Goal: Information Seeking & Learning: Learn about a topic

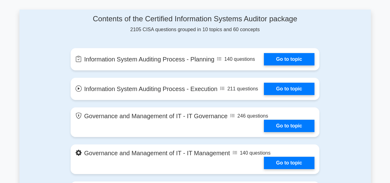
scroll to position [341, 0]
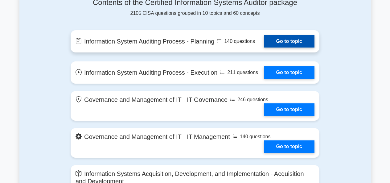
click at [285, 47] on link "Go to topic" at bounding box center [289, 41] width 51 height 12
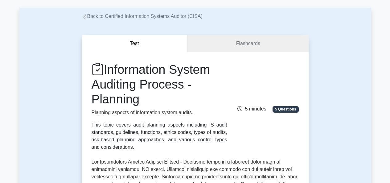
scroll to position [22, 0]
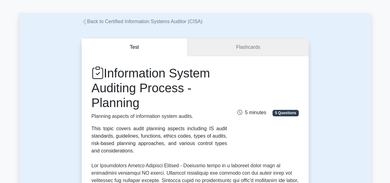
click at [238, 42] on link "Flashcards" at bounding box center [247, 47] width 121 height 18
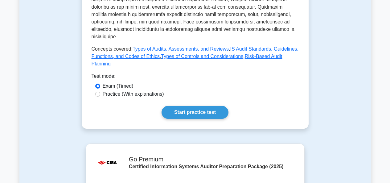
scroll to position [329, 0]
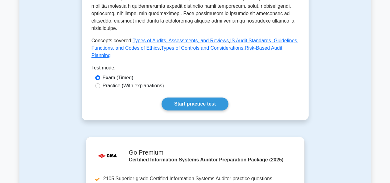
click at [113, 82] on label "Practice (With explanations)" at bounding box center [133, 85] width 61 height 7
click at [100, 83] on input "Practice (With explanations)" at bounding box center [97, 85] width 5 height 5
radio input "true"
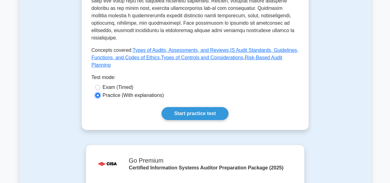
scroll to position [311, 0]
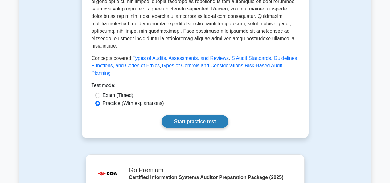
click at [194, 115] on link "Start practice test" at bounding box center [194, 121] width 67 height 13
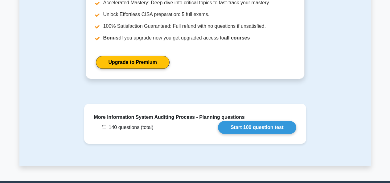
scroll to position [532, 0]
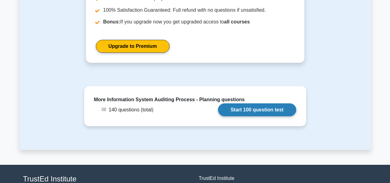
click at [246, 103] on link "Start 100 question test" at bounding box center [257, 109] width 78 height 13
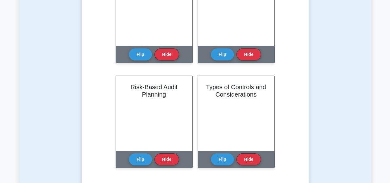
scroll to position [189, 0]
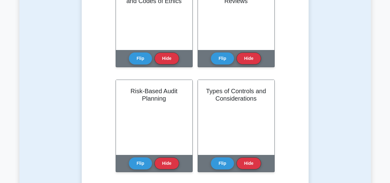
click at [388, 83] on main "Back to Certified Information Systems Auditor (CISA) Test Flashcards Learn Info…" at bounding box center [195, 133] width 390 height 607
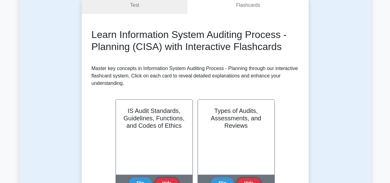
scroll to position [0, 0]
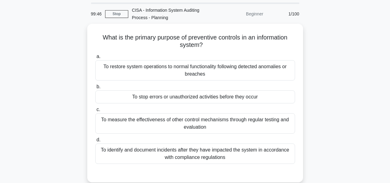
scroll to position [28, 0]
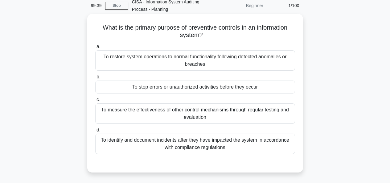
click at [191, 89] on div "To stop errors or unauthorized activities before they occur" at bounding box center [195, 86] width 200 height 13
click at [95, 79] on input "b. To stop errors or unauthorized activities before they occur" at bounding box center [95, 77] width 0 height 4
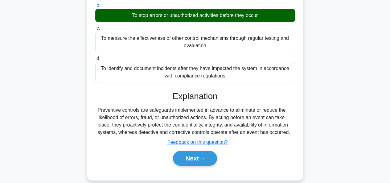
scroll to position [102, 0]
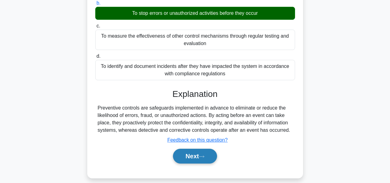
click at [184, 157] on button "Next" at bounding box center [195, 155] width 44 height 15
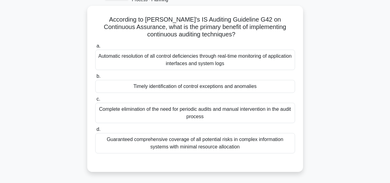
scroll to position [38, 0]
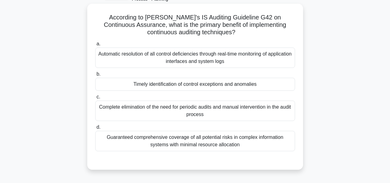
click at [146, 84] on div "Timely identification of control exceptions and anomalies" at bounding box center [195, 84] width 200 height 13
click at [95, 76] on input "b. Timely identification of control exceptions and anomalies" at bounding box center [95, 74] width 0 height 4
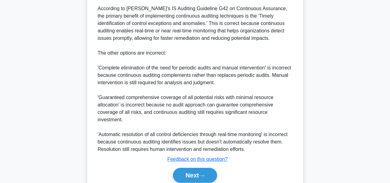
scroll to position [210, 0]
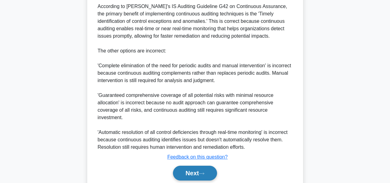
click at [197, 165] on button "Next" at bounding box center [195, 172] width 44 height 15
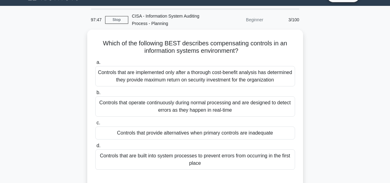
scroll to position [21, 0]
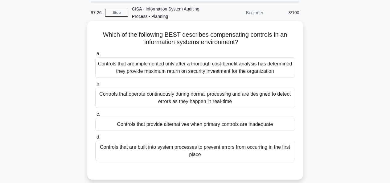
click at [238, 125] on div "Controls that provide alternatives when primary controls are inadequate" at bounding box center [195, 124] width 200 height 13
click at [95, 116] on input "c. Controls that provide alternatives when primary controls are inadequate" at bounding box center [95, 114] width 0 height 4
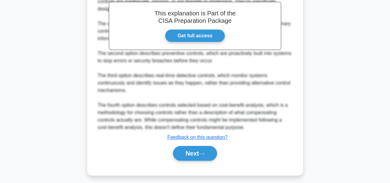
scroll to position [220, 0]
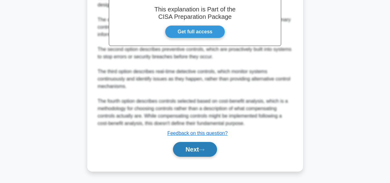
click at [204, 148] on icon at bounding box center [202, 149] width 6 height 3
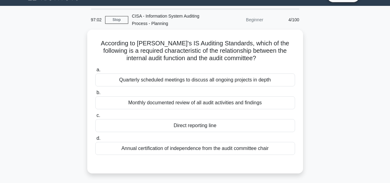
scroll to position [22, 0]
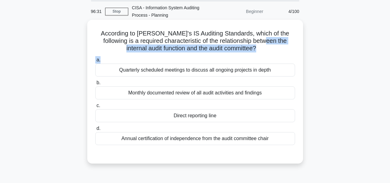
drag, startPoint x: 255, startPoint y: 43, endPoint x: 194, endPoint y: 55, distance: 62.5
click at [194, 55] on div "According to ISACA's IS Auditing Standards, which of the following is a require…" at bounding box center [195, 91] width 211 height 139
drag, startPoint x: 227, startPoint y: 54, endPoint x: 236, endPoint y: 51, distance: 9.3
click at [234, 54] on div "According to ISACA's IS Auditing Standards, which of the following is a require…" at bounding box center [195, 91] width 211 height 139
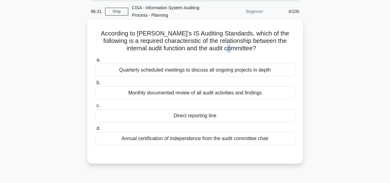
click at [238, 51] on h5 "According to ISACA's IS Auditing Standards, which of the following is a require…" at bounding box center [195, 41] width 201 height 23
click at [212, 119] on div "Direct reporting line" at bounding box center [195, 115] width 200 height 13
click at [95, 107] on input "c. Direct reporting line" at bounding box center [95, 105] width 0 height 4
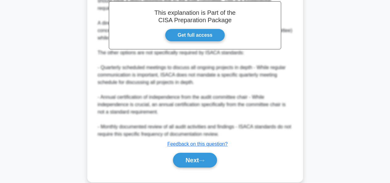
scroll to position [213, 0]
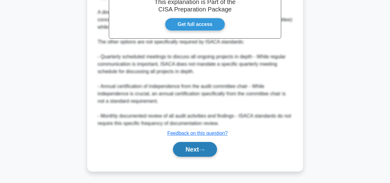
click at [192, 147] on button "Next" at bounding box center [195, 149] width 44 height 15
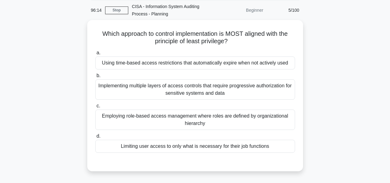
scroll to position [25, 0]
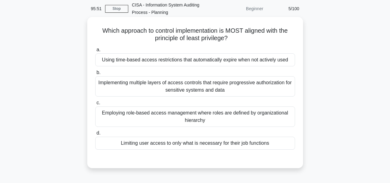
click at [172, 143] on div "Limiting user access to only what is necessary for their job functions" at bounding box center [195, 142] width 200 height 13
click at [95, 135] on input "d. Limiting user access to only what is necessary for their job functions" at bounding box center [95, 133] width 0 height 4
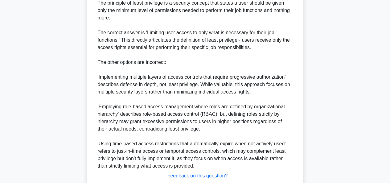
scroll to position [235, 0]
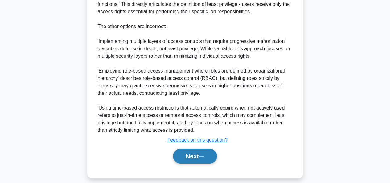
click at [186, 148] on button "Next" at bounding box center [195, 155] width 44 height 15
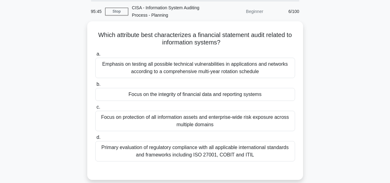
scroll to position [30, 0]
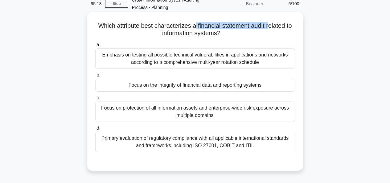
drag, startPoint x: 195, startPoint y: 27, endPoint x: 269, endPoint y: 30, distance: 73.7
click at [269, 30] on h5 "Which attribute best characterizes a financial statement audit related to infor…" at bounding box center [195, 29] width 201 height 15
click at [209, 85] on div "Focus on the integrity of financial data and reporting systems" at bounding box center [195, 85] width 200 height 13
click at [95, 77] on input "b. Focus on the integrity of financial data and reporting systems" at bounding box center [95, 75] width 0 height 4
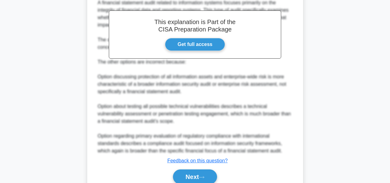
scroll to position [209, 0]
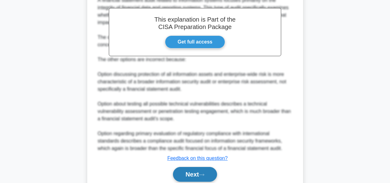
click at [193, 171] on button "Next" at bounding box center [195, 174] width 44 height 15
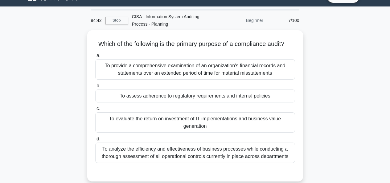
scroll to position [24, 0]
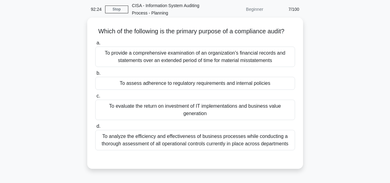
click at [181, 90] on div "To assess adherence to regulatory requirements and internal policies" at bounding box center [195, 83] width 200 height 13
click at [95, 75] on input "b. To assess adherence to regulatory requirements and internal policies" at bounding box center [95, 73] width 0 height 4
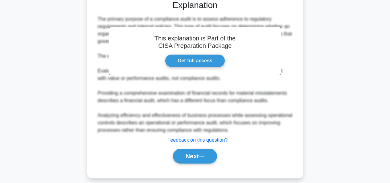
scroll to position [190, 0]
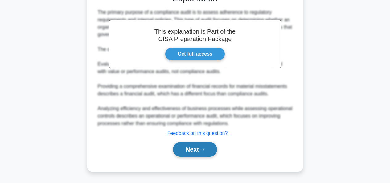
click at [198, 151] on button "Next" at bounding box center [195, 149] width 44 height 15
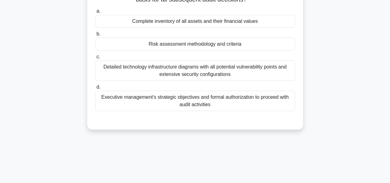
scroll to position [31, 0]
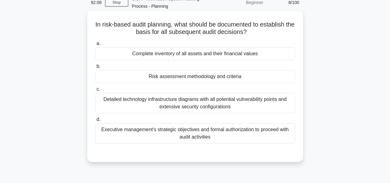
click at [183, 25] on h5 "In risk-based audit planning, what should be documented to establish the basis …" at bounding box center [195, 28] width 201 height 15
drag, startPoint x: 217, startPoint y: 28, endPoint x: 279, endPoint y: 28, distance: 62.5
click at [223, 28] on h5 "In risk-based audit planning, what should be documented to establish the basis …" at bounding box center [195, 28] width 201 height 15
drag, startPoint x: 279, startPoint y: 28, endPoint x: 292, endPoint y: 29, distance: 13.0
click at [292, 29] on h5 "In risk-based audit planning, what should be documented to establish the basis …" at bounding box center [195, 28] width 201 height 15
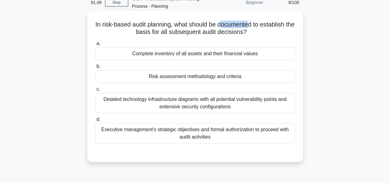
drag, startPoint x: 226, startPoint y: 25, endPoint x: 256, endPoint y: 26, distance: 30.2
click at [256, 26] on h5 "In risk-based audit planning, what should be documented to establish the basis …" at bounding box center [195, 28] width 201 height 15
click at [240, 79] on div "Risk assessment methodology and criteria" at bounding box center [195, 76] width 200 height 13
click at [95, 68] on input "b. Risk assessment methodology and criteria" at bounding box center [95, 66] width 0 height 4
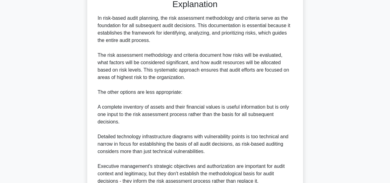
scroll to position [235, 0]
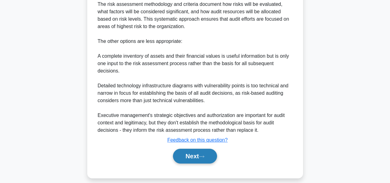
click at [195, 148] on button "Next" at bounding box center [195, 155] width 44 height 15
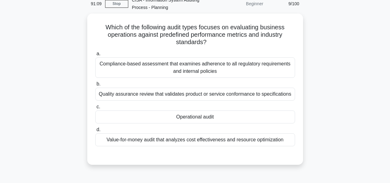
scroll to position [22, 0]
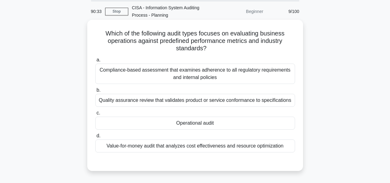
click at [196, 126] on div "Operational audit" at bounding box center [195, 122] width 200 height 13
click at [95, 115] on input "c. Operational audit" at bounding box center [95, 113] width 0 height 4
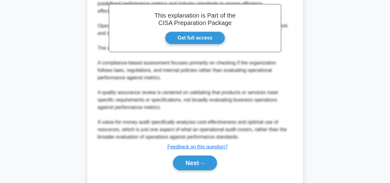
scroll to position [220, 0]
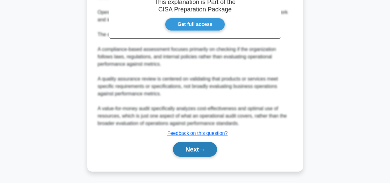
click at [188, 153] on button "Next" at bounding box center [195, 149] width 44 height 15
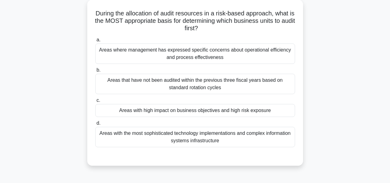
scroll to position [42, 0]
click at [201, 109] on div "Areas with high impact on business objectives and high risk exposure" at bounding box center [195, 110] width 200 height 13
click at [95, 103] on input "c. Areas with high impact on business objectives and high risk exposure" at bounding box center [95, 101] width 0 height 4
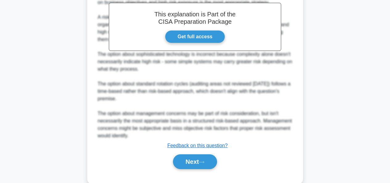
scroll to position [235, 0]
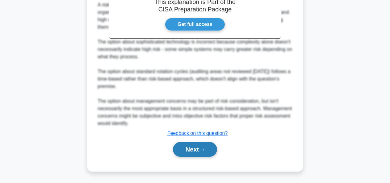
click at [196, 151] on button "Next" at bounding box center [195, 149] width 44 height 15
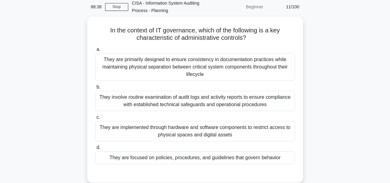
scroll to position [32, 0]
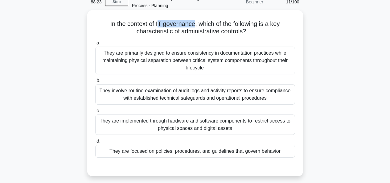
drag, startPoint x: 156, startPoint y: 24, endPoint x: 193, endPoint y: 28, distance: 37.7
click at [193, 28] on h5 "In the context of IT governance, which of the following is a key characteristic…" at bounding box center [195, 27] width 201 height 15
click at [144, 157] on div "They are focused on policies, procedures, and guidelines that govern behavior" at bounding box center [195, 150] width 200 height 13
click at [95, 143] on input "d. They are focused on policies, procedures, and guidelines that govern behavior" at bounding box center [95, 141] width 0 height 4
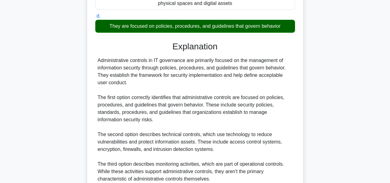
scroll to position [249, 0]
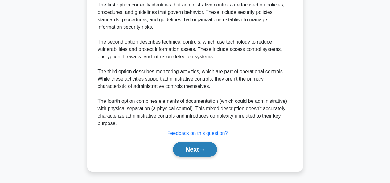
click at [197, 145] on button "Next" at bounding box center [195, 149] width 44 height 15
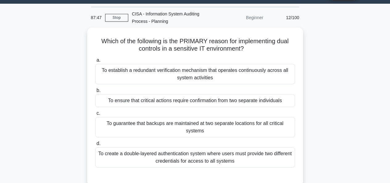
scroll to position [9, 0]
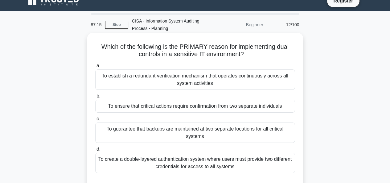
drag, startPoint x: 189, startPoint y: 47, endPoint x: 275, endPoint y: 54, distance: 86.2
click at [275, 54] on h5 "Which of the following is the PRIMARY reason for implementing dual controls in …" at bounding box center [195, 50] width 201 height 15
click at [166, 109] on div "To ensure that critical actions require confirmation from two separate individu…" at bounding box center [195, 105] width 200 height 13
click at [95, 98] on input "b. To ensure that critical actions require confirmation from two separate indiv…" at bounding box center [95, 96] width 0 height 4
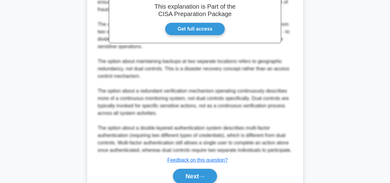
scroll to position [242, 0]
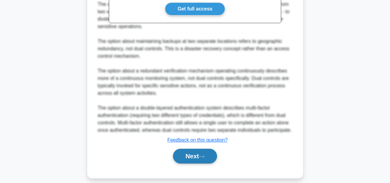
click at [199, 148] on button "Next" at bounding box center [195, 155] width 44 height 15
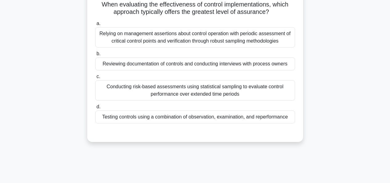
scroll to position [29, 0]
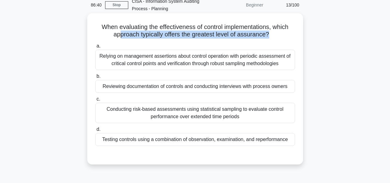
drag, startPoint x: 117, startPoint y: 35, endPoint x: 268, endPoint y: 39, distance: 151.6
click at [268, 39] on div "When evaluating the effectiveness of control implementations, which approach ty…" at bounding box center [195, 89] width 211 height 146
click at [209, 116] on div "Conducting risk-based assessments using statistical sampling to evaluate contro…" at bounding box center [195, 113] width 200 height 20
click at [95, 101] on input "c. Conducting risk-based assessments using statistical sampling to evaluate con…" at bounding box center [95, 99] width 0 height 4
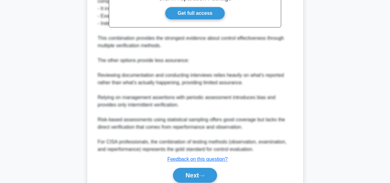
scroll to position [257, 0]
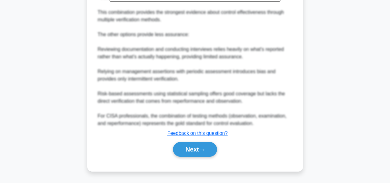
click at [200, 144] on button "Next" at bounding box center [195, 149] width 44 height 15
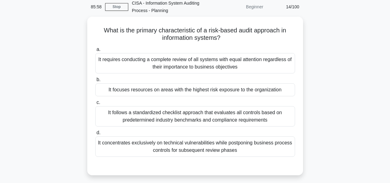
scroll to position [21, 0]
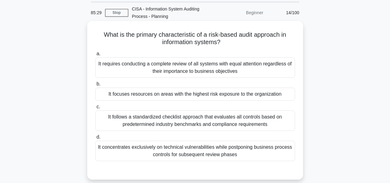
click at [179, 94] on div "It focuses resources on areas with the highest risk exposure to the organization" at bounding box center [195, 93] width 200 height 13
click at [95, 86] on input "b. It focuses resources on areas with the highest risk exposure to the organiza…" at bounding box center [95, 84] width 0 height 4
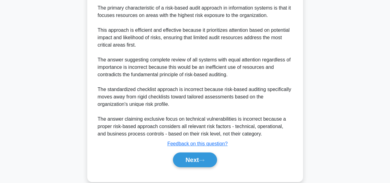
scroll to position [213, 0]
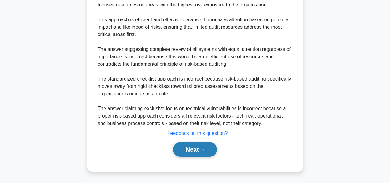
click at [187, 146] on button "Next" at bounding box center [195, 149] width 44 height 15
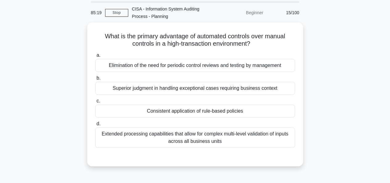
scroll to position [23, 0]
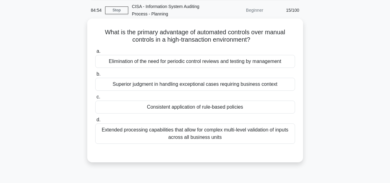
click at [279, 135] on div "Extended processing capabilities that allow for complex multi-level validation …" at bounding box center [195, 133] width 200 height 20
click at [95, 122] on input "d. Extended processing capabilities that allow for complex multi-level validati…" at bounding box center [95, 120] width 0 height 4
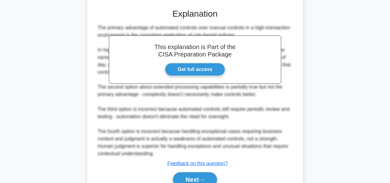
scroll to position [198, 0]
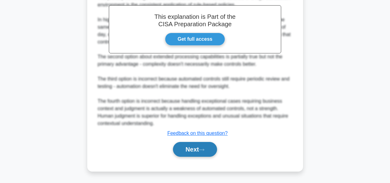
click at [197, 149] on button "Next" at bounding box center [195, 149] width 44 height 15
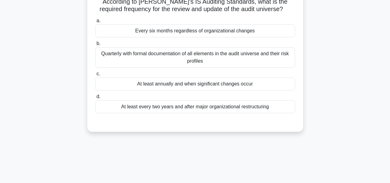
scroll to position [26, 0]
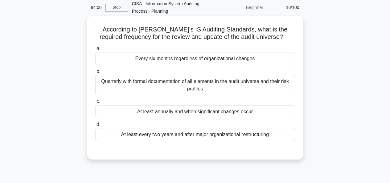
click at [164, 113] on div "At least annually and when significant changes occur" at bounding box center [195, 111] width 200 height 13
click at [95, 103] on input "c. At least annually and when significant changes occur" at bounding box center [95, 101] width 0 height 4
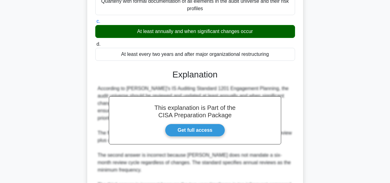
scroll to position [181, 0]
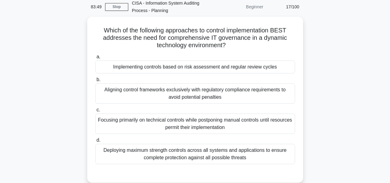
scroll to position [34, 0]
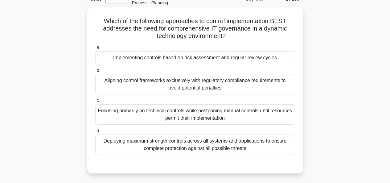
drag, startPoint x: 103, startPoint y: 21, endPoint x: 279, endPoint y: 38, distance: 177.3
click at [279, 38] on h5 "Which of the following approaches to control implementation BEST addresses the …" at bounding box center [195, 28] width 201 height 23
click at [182, 62] on div "Implementing controls based on risk assessment and regular review cycles" at bounding box center [195, 57] width 200 height 13
click at [95, 50] on input "a. Implementing controls based on risk assessment and regular review cycles" at bounding box center [95, 48] width 0 height 4
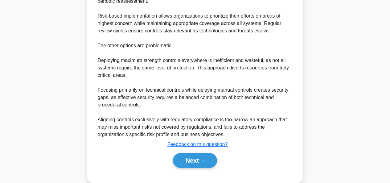
scroll to position [249, 0]
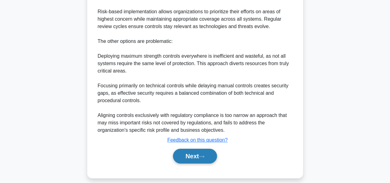
click at [199, 148] on button "Next" at bounding box center [195, 155] width 44 height 15
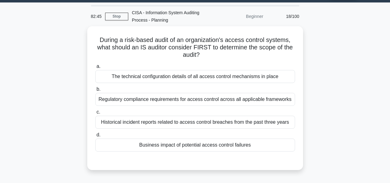
scroll to position [14, 0]
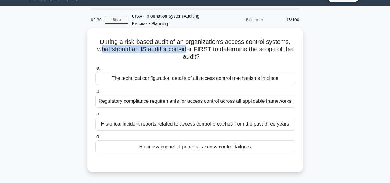
drag, startPoint x: 103, startPoint y: 52, endPoint x: 203, endPoint y: 52, distance: 99.5
click at [197, 52] on h5 "During a risk-based audit of an organization's access control systems, what sho…" at bounding box center [195, 49] width 201 height 23
drag, startPoint x: 216, startPoint y: 52, endPoint x: 286, endPoint y: 57, distance: 70.4
click at [286, 57] on h5 "During a risk-based audit of an organization's access control systems, what sho…" at bounding box center [195, 49] width 201 height 23
click at [209, 144] on div "Business impact of potential access control failures" at bounding box center [195, 146] width 200 height 13
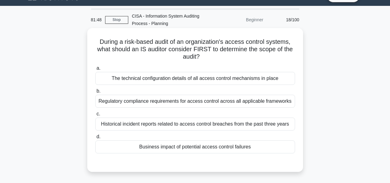
click at [95, 139] on input "d. Business impact of potential access control failures" at bounding box center [95, 137] width 0 height 4
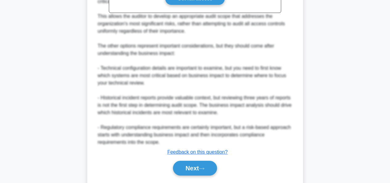
scroll to position [257, 0]
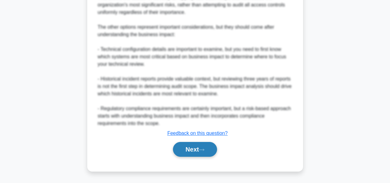
click at [188, 148] on button "Next" at bounding box center [195, 149] width 44 height 15
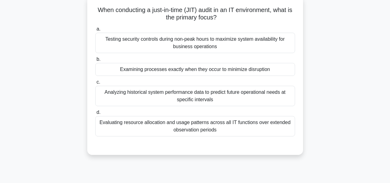
scroll to position [43, 0]
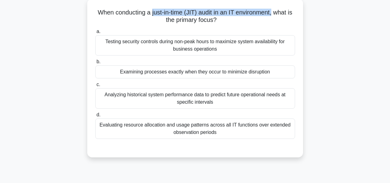
drag, startPoint x: 159, startPoint y: 13, endPoint x: 278, endPoint y: 11, distance: 119.5
click at [278, 11] on h5 "When conducting a just-in-time (JIT) audit in an IT environment, what is the pr…" at bounding box center [195, 16] width 201 height 15
click at [215, 73] on div "Examining processes exactly when they occur to minimize disruption" at bounding box center [195, 71] width 200 height 13
click at [95, 64] on input "b. Examining processes exactly when they occur to minimize disruption" at bounding box center [95, 62] width 0 height 4
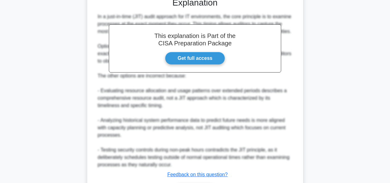
scroll to position [235, 0]
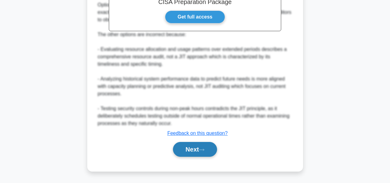
click at [201, 147] on button "Next" at bounding box center [195, 149] width 44 height 15
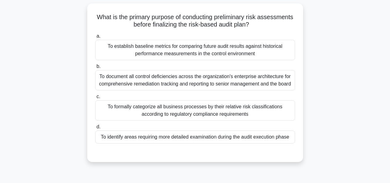
scroll to position [32, 0]
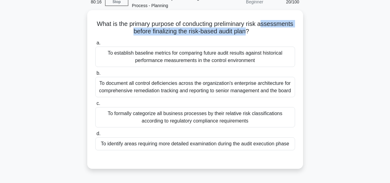
drag, startPoint x: 115, startPoint y: 33, endPoint x: 265, endPoint y: 34, distance: 150.9
click at [265, 34] on h5 "What is the primary purpose of conducting preliminary risk assessments before f…" at bounding box center [195, 27] width 201 height 15
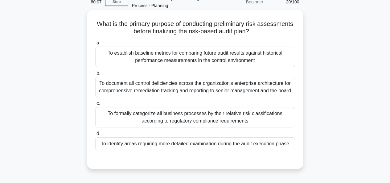
click at [165, 120] on div "To formally categorize all business processes by their relative risk classifica…" at bounding box center [195, 117] width 200 height 20
click at [95, 105] on input "c. To formally categorize all business processes by their relative risk classif…" at bounding box center [95, 103] width 0 height 4
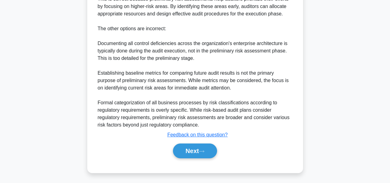
scroll to position [250, 0]
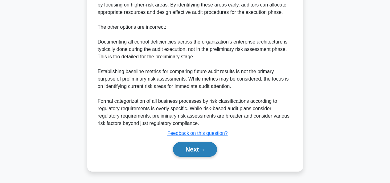
click at [194, 149] on button "Next" at bounding box center [195, 149] width 44 height 15
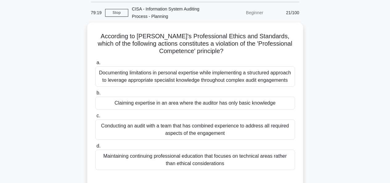
scroll to position [27, 0]
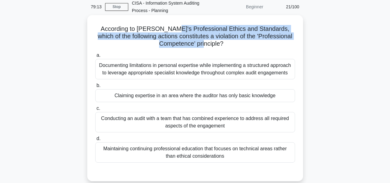
drag, startPoint x: 167, startPoint y: 27, endPoint x: 286, endPoint y: 43, distance: 120.2
click at [286, 43] on h5 "According to ISACA's Professional Ethics and Standards, which of the following …" at bounding box center [195, 36] width 201 height 23
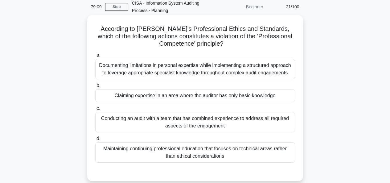
click at [289, 46] on h5 "According to ISACA's Professional Ethics and Standards, which of the following …" at bounding box center [195, 36] width 201 height 23
click at [158, 97] on div "Claiming expertise in an area where the auditor has only basic knowledge" at bounding box center [195, 95] width 200 height 13
click at [95, 87] on input "b. Claiming expertise in an area where the auditor has only basic knowledge" at bounding box center [95, 85] width 0 height 4
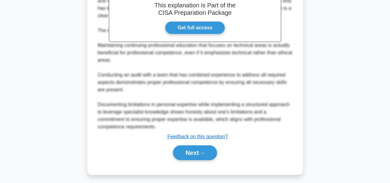
scroll to position [235, 0]
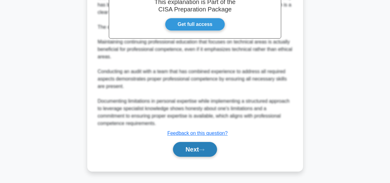
click at [185, 148] on button "Next" at bounding box center [195, 149] width 44 height 15
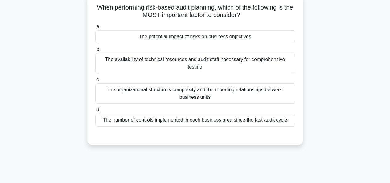
scroll to position [31, 0]
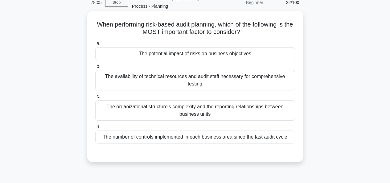
click at [184, 56] on div "The potential impact of risks on business objectives" at bounding box center [195, 53] width 200 height 13
click at [95, 46] on input "a. The potential impact of risks on business objectives" at bounding box center [95, 44] width 0 height 4
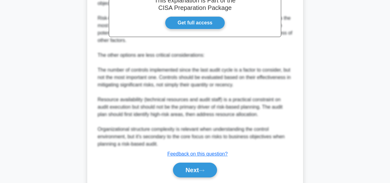
scroll to position [235, 0]
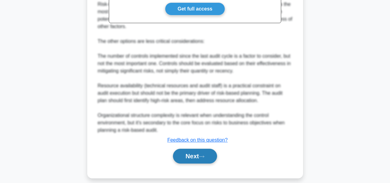
click at [200, 148] on button "Next" at bounding box center [195, 155] width 44 height 15
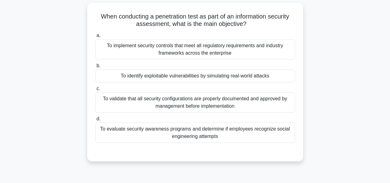
scroll to position [39, 0]
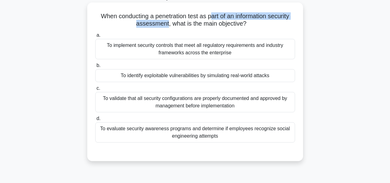
drag, startPoint x: 211, startPoint y: 16, endPoint x: 167, endPoint y: 29, distance: 45.9
click at [167, 29] on div "When conducting a penetration test as part of an information security assessmen…" at bounding box center [195, 81] width 211 height 153
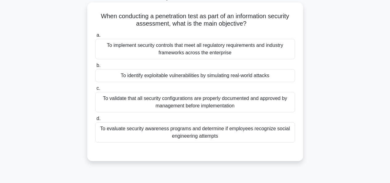
click at [171, 78] on div "To identify exploitable vulnerabilities by simulating real-world attacks" at bounding box center [195, 75] width 200 height 13
click at [95, 67] on input "b. To identify exploitable vulnerabilities by simulating real-world attacks" at bounding box center [95, 65] width 0 height 4
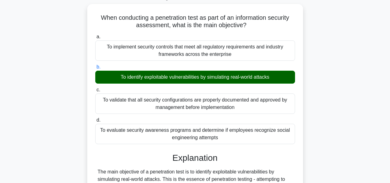
scroll to position [213, 0]
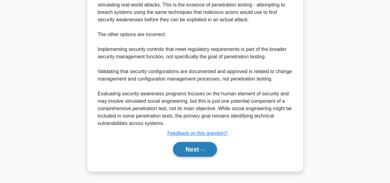
click at [193, 146] on button "Next" at bounding box center [195, 149] width 44 height 15
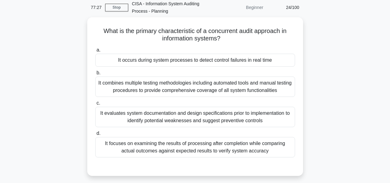
scroll to position [30, 0]
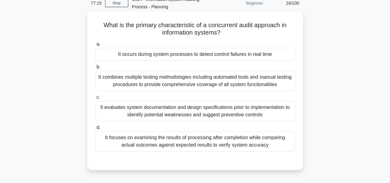
drag, startPoint x: 197, startPoint y: 26, endPoint x: 282, endPoint y: 32, distance: 84.9
click at [282, 32] on h5 "What is the primary characteristic of a concurrent audit approach in informatio…" at bounding box center [195, 28] width 201 height 15
click at [301, 58] on div "What is the primary characteristic of a concurrent audit approach in informatio…" at bounding box center [195, 90] width 216 height 158
click at [216, 84] on div "It combines multiple testing methodologies including automated tools and manual…" at bounding box center [195, 81] width 200 height 20
click at [95, 69] on input "b. It combines multiple testing methodologies including automated tools and man…" at bounding box center [95, 67] width 0 height 4
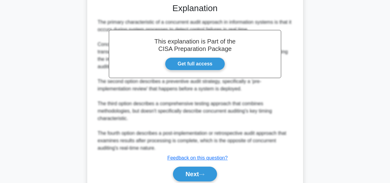
scroll to position [206, 0]
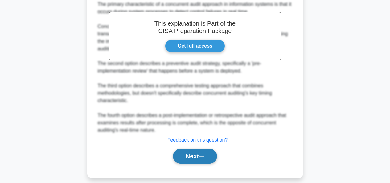
click at [203, 155] on icon at bounding box center [202, 156] width 6 height 3
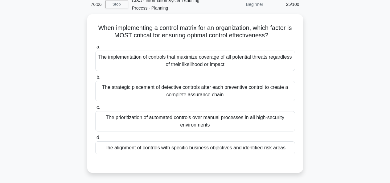
scroll to position [32, 0]
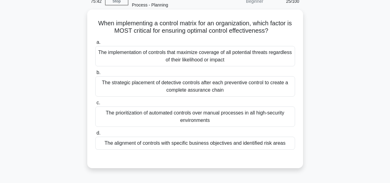
click at [229, 145] on div "The alignment of controls with specific business objectives and identified risk…" at bounding box center [195, 142] width 200 height 13
click at [95, 135] on input "d. The alignment of controls with specific business objectives and identified r…" at bounding box center [95, 133] width 0 height 4
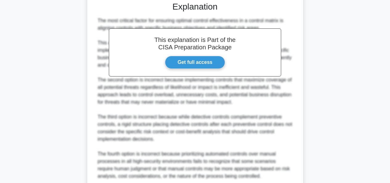
scroll to position [242, 0]
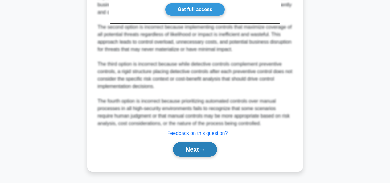
click at [174, 144] on button "Next" at bounding box center [195, 149] width 44 height 15
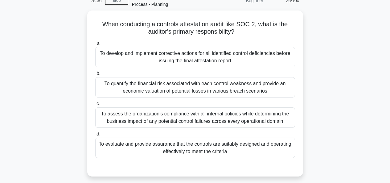
scroll to position [34, 0]
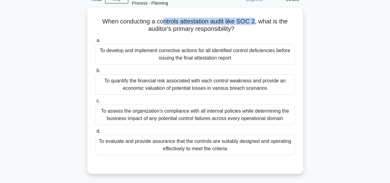
drag, startPoint x: 163, startPoint y: 22, endPoint x: 256, endPoint y: 22, distance: 93.0
click at [256, 22] on h5 "When conducting a controls attestation audit like SOC 2, what is the auditor's …" at bounding box center [195, 25] width 201 height 15
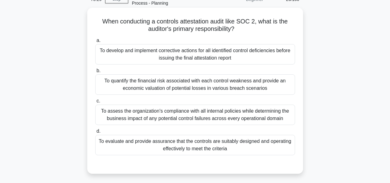
click at [265, 32] on h5 "When conducting a controls attestation audit like SOC 2, what is the auditor's …" at bounding box center [195, 25] width 201 height 15
click at [229, 113] on div "To assess the organization's compliance with all internal policies while determ…" at bounding box center [195, 114] width 200 height 20
click at [95, 103] on input "c. To assess the organization's compliance with all internal policies while det…" at bounding box center [95, 101] width 0 height 4
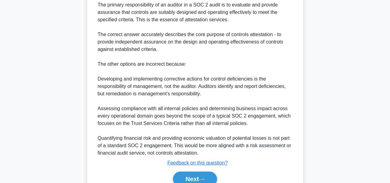
scroll to position [243, 0]
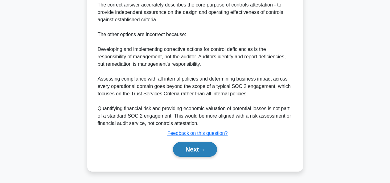
click at [195, 145] on button "Next" at bounding box center [195, 149] width 44 height 15
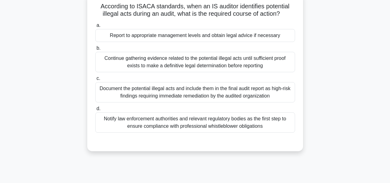
scroll to position [32, 0]
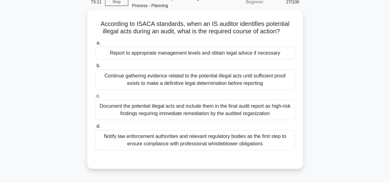
click at [150, 80] on div "Continue gathering evidence related to the potential illegal acts until suffici…" at bounding box center [195, 79] width 200 height 20
click at [95, 68] on input "b. Continue gathering evidence related to the potential illegal acts until suff…" at bounding box center [95, 66] width 0 height 4
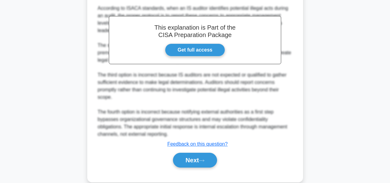
scroll to position [206, 0]
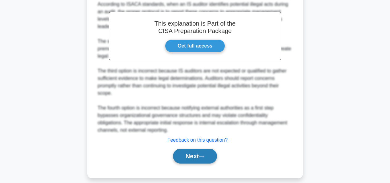
click at [200, 148] on button "Next" at bounding box center [195, 155] width 44 height 15
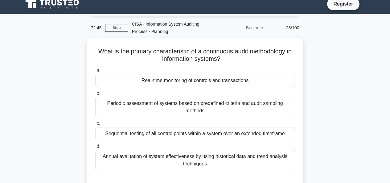
scroll to position [15, 0]
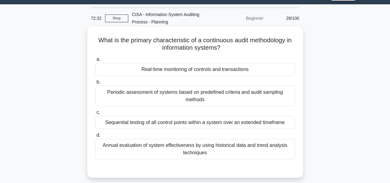
click at [180, 70] on div "Real-time monitoring of controls and transactions" at bounding box center [195, 69] width 200 height 13
click at [95, 61] on input "a. Real-time monitoring of controls and transactions" at bounding box center [95, 59] width 0 height 4
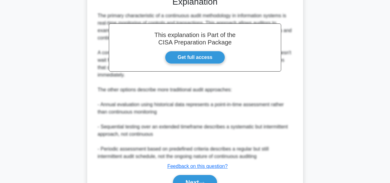
scroll to position [205, 0]
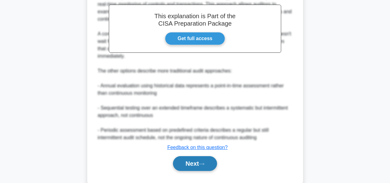
click at [187, 156] on button "Next" at bounding box center [195, 163] width 44 height 15
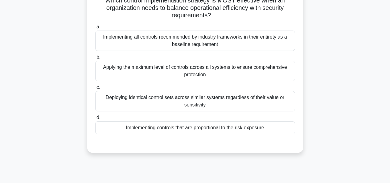
scroll to position [41, 0]
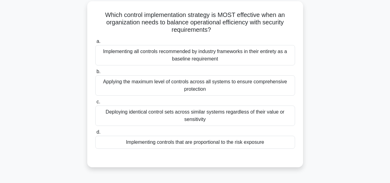
click at [243, 142] on div "Implementing controls that are proportional to the risk exposure" at bounding box center [195, 142] width 200 height 13
click at [95, 134] on input "d. Implementing controls that are proportional to the risk exposure" at bounding box center [95, 132] width 0 height 4
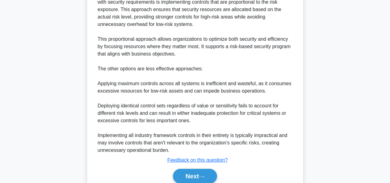
scroll to position [249, 0]
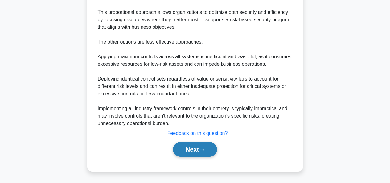
click at [178, 153] on button "Next" at bounding box center [195, 149] width 44 height 15
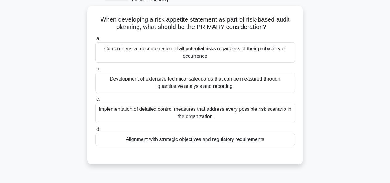
scroll to position [43, 0]
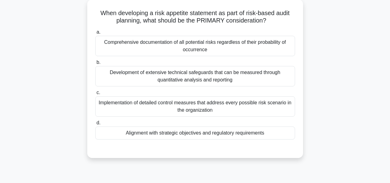
drag, startPoint x: 147, startPoint y: 22, endPoint x: 278, endPoint y: 20, distance: 131.2
click at [278, 20] on h5 "When developing a risk appetite statement as part of risk-based audit planning,…" at bounding box center [195, 16] width 201 height 15
click at [252, 136] on div "Alignment with strategic objectives and regulatory requirements" at bounding box center [195, 132] width 200 height 13
click at [95, 125] on input "d. Alignment with strategic objectives and regulatory requirements" at bounding box center [95, 123] width 0 height 4
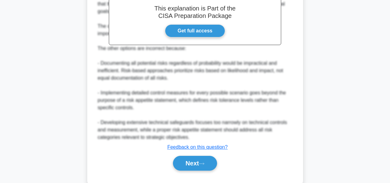
scroll to position [235, 0]
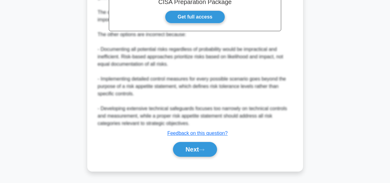
click at [170, 140] on div "Next" at bounding box center [195, 149] width 200 height 20
click at [173, 144] on button "Next" at bounding box center [195, 149] width 44 height 15
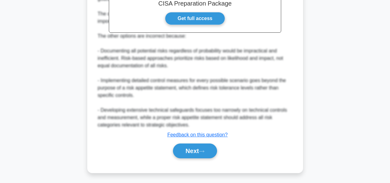
scroll to position [150, 0]
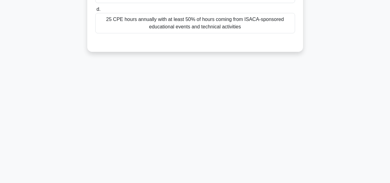
click at [383, 107] on main "71:31 Stop CISA - Information System Auditing Process - Planning Beginner 31/10…" at bounding box center [195, 26] width 390 height 313
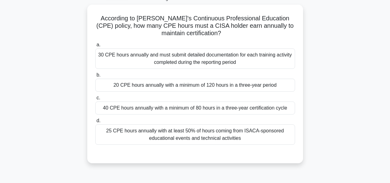
scroll to position [32, 0]
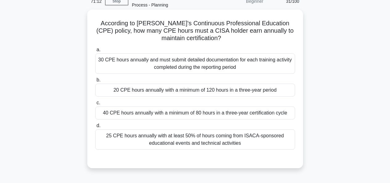
click at [131, 89] on div "20 CPE hours annually with a minimum of 120 hours in a three-year period" at bounding box center [195, 89] width 200 height 13
click at [95, 82] on input "b. 20 CPE hours annually with a minimum of 120 hours in a three-year period" at bounding box center [95, 80] width 0 height 4
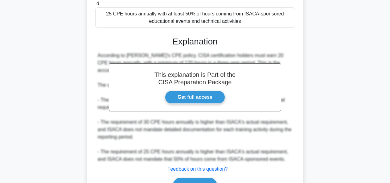
scroll to position [190, 0]
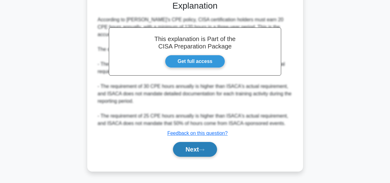
click at [197, 147] on button "Next" at bounding box center [195, 149] width 44 height 15
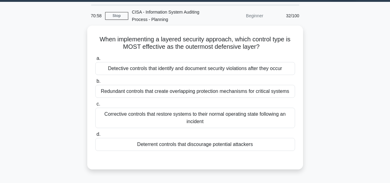
scroll to position [18, 0]
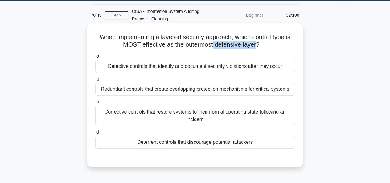
drag, startPoint x: 213, startPoint y: 44, endPoint x: 257, endPoint y: 44, distance: 43.7
click at [257, 44] on h5 "When implementing a layered security approach, which control type is MOST effec…" at bounding box center [195, 40] width 201 height 15
click at [184, 144] on div "Deterrent controls that discourage potential attackers" at bounding box center [195, 142] width 200 height 13
click at [95, 134] on input "d. Deterrent controls that discourage potential attackers" at bounding box center [95, 132] width 0 height 4
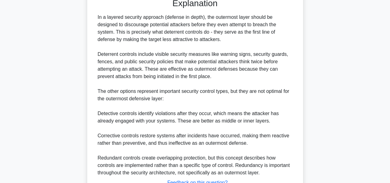
scroll to position [227, 0]
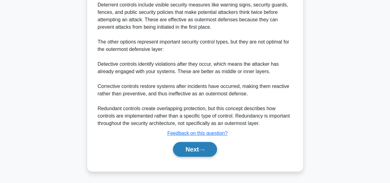
click at [188, 146] on button "Next" at bounding box center [195, 149] width 44 height 15
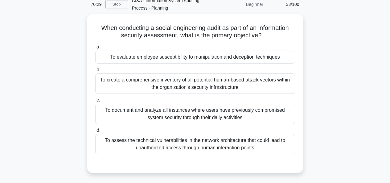
scroll to position [30, 0]
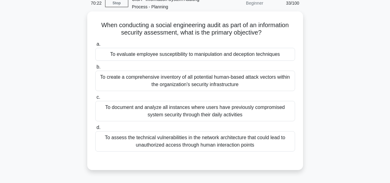
drag, startPoint x: 119, startPoint y: 34, endPoint x: 275, endPoint y: 32, distance: 156.5
click at [275, 32] on h5 "When conducting a social engineering audit as part of an information security a…" at bounding box center [195, 28] width 201 height 15
click at [237, 84] on div "To create a comprehensive inventory of all potential human-based attack vectors…" at bounding box center [195, 81] width 200 height 20
click at [95, 69] on input "b. To create a comprehensive inventory of all potential human-based attack vect…" at bounding box center [95, 67] width 0 height 4
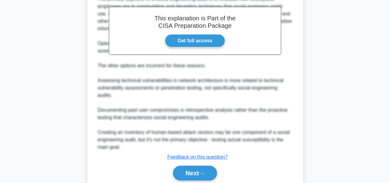
scroll to position [228, 0]
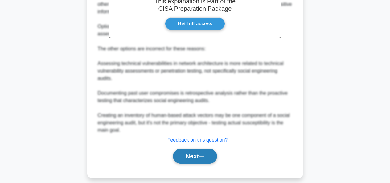
click at [197, 152] on button "Next" at bounding box center [195, 155] width 44 height 15
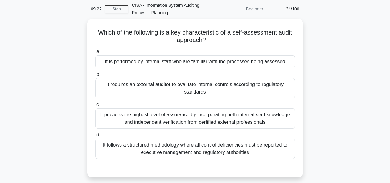
scroll to position [24, 0]
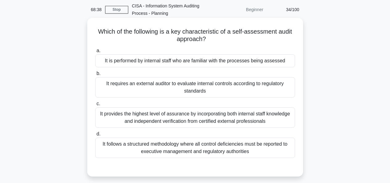
click at [242, 63] on div "It is performed by internal staff who are familiar with the processes being ass…" at bounding box center [195, 60] width 200 height 13
click at [95, 53] on input "a. It is performed by internal staff who are familiar with the processes being …" at bounding box center [95, 51] width 0 height 4
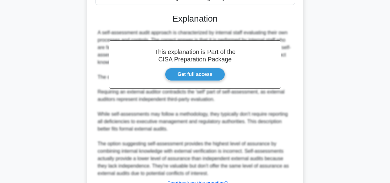
scroll to position [225, 0]
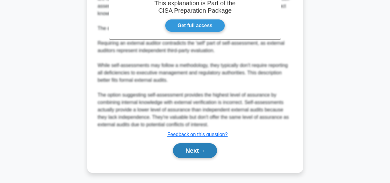
click at [196, 148] on button "Next" at bounding box center [195, 150] width 44 height 15
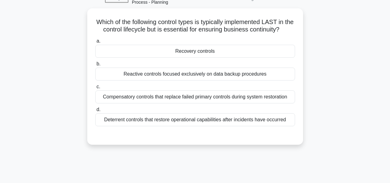
scroll to position [28, 0]
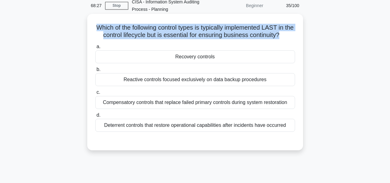
drag, startPoint x: 99, startPoint y: 26, endPoint x: 294, endPoint y: 33, distance: 195.7
click at [294, 33] on h5 "Which of the following control types is typically implemented LAST in the contr…" at bounding box center [195, 31] width 201 height 15
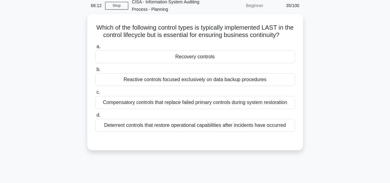
click at [198, 63] on div "Recovery controls" at bounding box center [195, 56] width 200 height 13
click at [95, 49] on input "a. Recovery controls" at bounding box center [95, 47] width 0 height 4
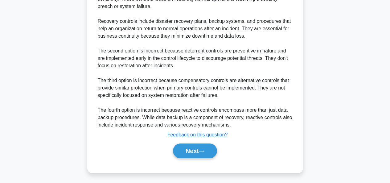
scroll to position [213, 0]
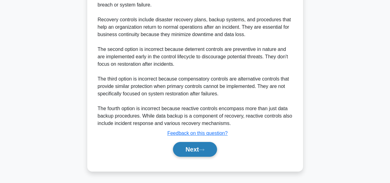
click at [190, 147] on button "Next" at bounding box center [195, 149] width 44 height 15
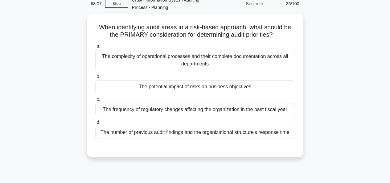
scroll to position [29, 0]
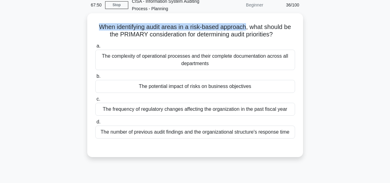
drag, startPoint x: 97, startPoint y: 29, endPoint x: 247, endPoint y: 29, distance: 149.7
click at [247, 29] on h5 "When identifying audit areas in a risk-based approach, what should be the PRIMA…" at bounding box center [195, 30] width 201 height 15
click at [173, 86] on div "The potential impact of risks on business objectives" at bounding box center [195, 86] width 200 height 13
click at [95, 78] on input "b. The potential impact of risks on business objectives" at bounding box center [95, 76] width 0 height 4
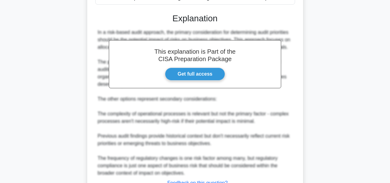
scroll to position [213, 0]
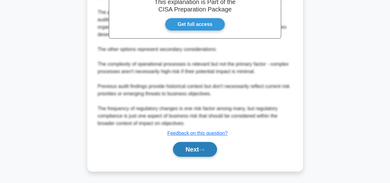
click at [197, 147] on button "Next" at bounding box center [195, 149] width 44 height 15
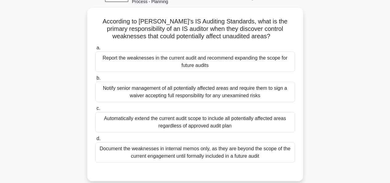
scroll to position [37, 0]
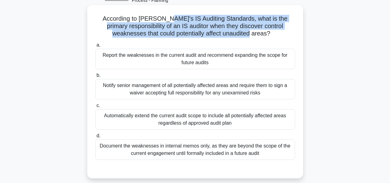
drag, startPoint x: 168, startPoint y: 20, endPoint x: 280, endPoint y: 35, distance: 112.5
click at [280, 35] on h5 "According to ISACA's IS Auditing Standards, what is the primary responsibility …" at bounding box center [195, 26] width 201 height 23
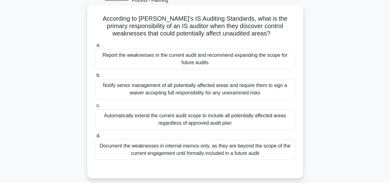
click at [206, 57] on div "Report the weaknesses in the current audit and recommend expanding the scope fo…" at bounding box center [195, 59] width 200 height 20
click at [95, 47] on input "a. Report the weaknesses in the current audit and recommend expanding the scope…" at bounding box center [95, 45] width 0 height 4
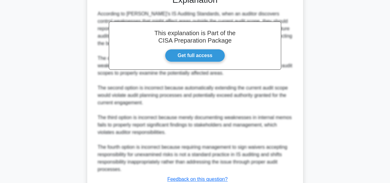
scroll to position [245, 0]
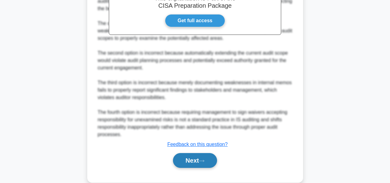
click at [191, 153] on button "Next" at bounding box center [195, 160] width 44 height 15
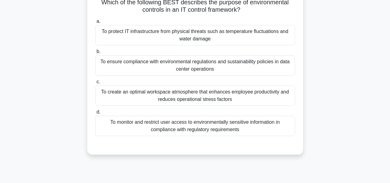
scroll to position [46, 0]
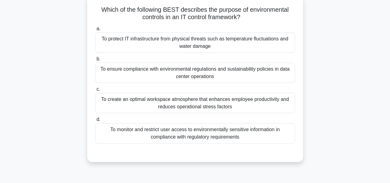
click at [229, 45] on div "To protect IT infrastructure from physical threats such as temperature fluctuat…" at bounding box center [195, 42] width 200 height 20
click at [95, 31] on input "a. To protect IT infrastructure from physical threats such as temperature fluct…" at bounding box center [95, 29] width 0 height 4
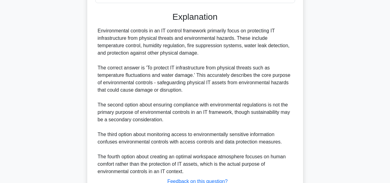
scroll to position [235, 0]
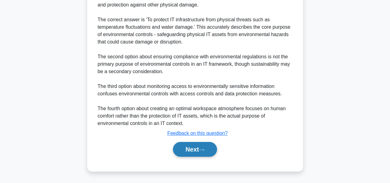
click at [182, 150] on button "Next" at bounding box center [195, 149] width 44 height 15
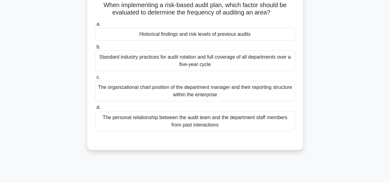
scroll to position [43, 0]
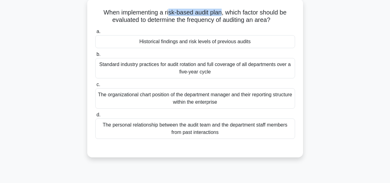
drag, startPoint x: 169, startPoint y: 12, endPoint x: 223, endPoint y: 12, distance: 53.9
click at [223, 12] on h5 "When implementing a risk-based audit plan, which factor should be evaluated to …" at bounding box center [195, 16] width 201 height 15
click at [157, 47] on div "Historical findings and risk levels of previous audits" at bounding box center [195, 41] width 200 height 13
click at [95, 34] on input "a. Historical findings and risk levels of previous audits" at bounding box center [95, 32] width 0 height 4
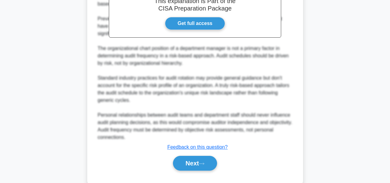
scroll to position [242, 0]
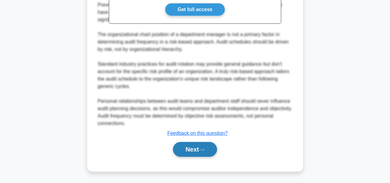
click at [195, 146] on button "Next" at bounding box center [195, 149] width 44 height 15
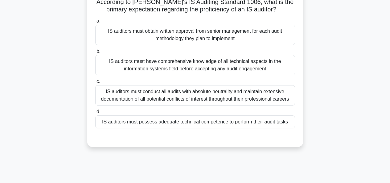
scroll to position [38, 0]
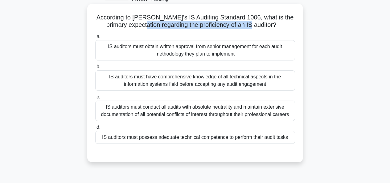
drag, startPoint x: 155, startPoint y: 25, endPoint x: 264, endPoint y: 26, distance: 109.0
click at [264, 26] on h5 "According to ISACA's IS Auditing Standard 1006, what is the primary expectation…" at bounding box center [195, 21] width 201 height 15
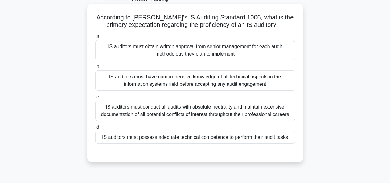
click at [126, 28] on h5 "According to ISACA's IS Auditing Standard 1006, what is the primary expectation…" at bounding box center [195, 21] width 201 height 15
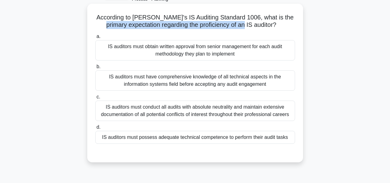
drag, startPoint x: 111, startPoint y: 25, endPoint x: 257, endPoint y: 26, distance: 146.3
click at [257, 26] on h5 "According to ISACA's IS Auditing Standard 1006, what is the primary expectation…" at bounding box center [195, 21] width 201 height 15
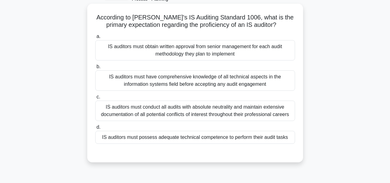
click at [230, 140] on div "IS auditors must possess adequate technical competence to perform their audit t…" at bounding box center [195, 137] width 200 height 13
click at [95, 129] on input "d. IS auditors must possess adequate technical competence to perform their audi…" at bounding box center [95, 127] width 0 height 4
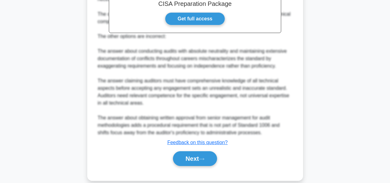
scroll to position [242, 0]
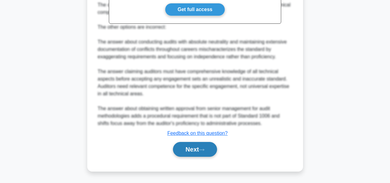
click at [192, 149] on button "Next" at bounding box center [195, 149] width 44 height 15
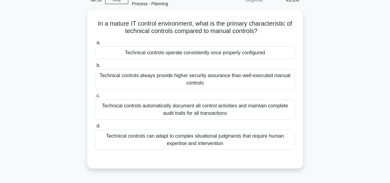
scroll to position [25, 0]
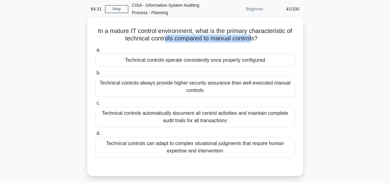
drag, startPoint x: 168, startPoint y: 41, endPoint x: 257, endPoint y: 39, distance: 89.3
click at [257, 39] on h5 "In a mature IT control environment, what is the primary characteristic of techn…" at bounding box center [195, 34] width 201 height 15
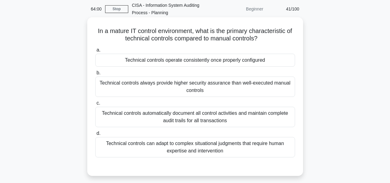
click at [193, 62] on div "Technical controls operate consistently once properly configured" at bounding box center [195, 60] width 200 height 13
click at [95, 52] on input "a. Technical controls operate consistently once properly configured" at bounding box center [95, 50] width 0 height 4
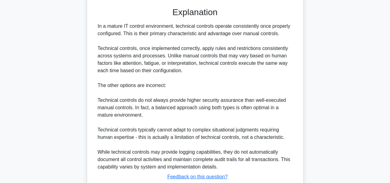
scroll to position [218, 0]
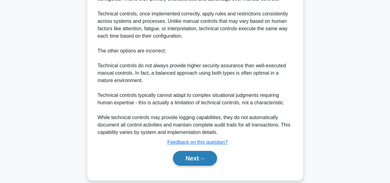
click at [190, 156] on button "Next" at bounding box center [195, 158] width 44 height 15
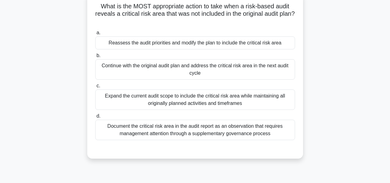
scroll to position [43, 0]
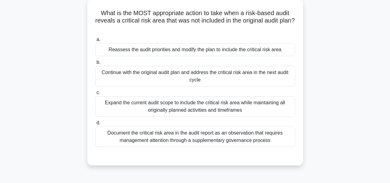
drag, startPoint x: 108, startPoint y: 22, endPoint x: 290, endPoint y: 25, distance: 182.4
click at [290, 25] on h5 "What is the MOST appropriate action to take when a risk-based audit reveals a c…" at bounding box center [195, 20] width 201 height 23
click at [177, 53] on div "Reassess the audit priorities and modify the plan to include the critical risk …" at bounding box center [195, 49] width 200 height 13
click at [95, 42] on input "a. Reassess the audit priorities and modify the plan to include the critical ri…" at bounding box center [95, 40] width 0 height 4
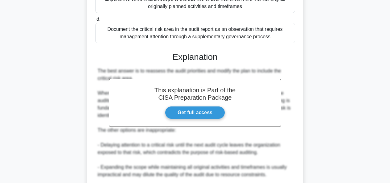
scroll to position [227, 0]
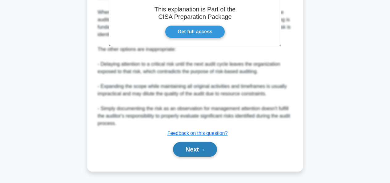
click at [185, 146] on button "Next" at bounding box center [195, 149] width 44 height 15
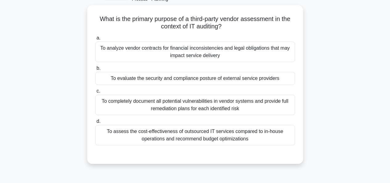
scroll to position [25, 0]
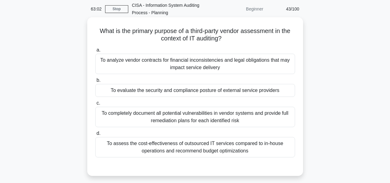
drag, startPoint x: 166, startPoint y: 30, endPoint x: 291, endPoint y: 38, distance: 124.9
click at [291, 38] on h5 "What is the primary purpose of a third-party vendor assessment in the context o…" at bounding box center [195, 34] width 201 height 15
click at [186, 94] on div "To evaluate the security and compliance posture of external service providers" at bounding box center [195, 90] width 200 height 13
click at [95, 82] on input "b. To evaluate the security and compliance posture of external service providers" at bounding box center [95, 80] width 0 height 4
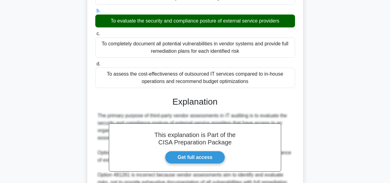
scroll to position [220, 0]
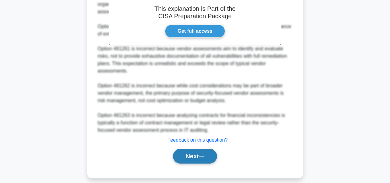
click at [188, 151] on button "Next" at bounding box center [195, 155] width 44 height 15
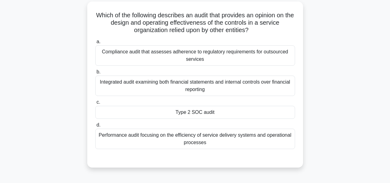
scroll to position [45, 0]
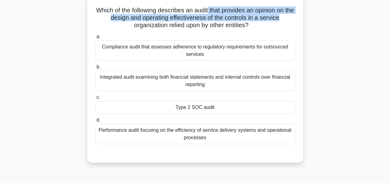
drag, startPoint x: 213, startPoint y: 11, endPoint x: 292, endPoint y: 18, distance: 79.2
click at [292, 18] on h5 "Which of the following describes an audit that provides an opinion on the desig…" at bounding box center [195, 17] width 201 height 23
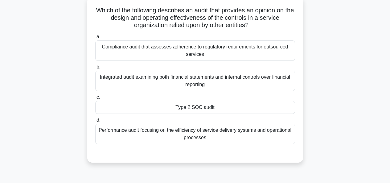
click at [198, 27] on h5 "Which of the following describes an audit that provides an opinion on the desig…" at bounding box center [195, 17] width 201 height 23
drag, startPoint x: 217, startPoint y: 19, endPoint x: 288, endPoint y: 28, distance: 71.7
click at [288, 28] on h5 "Which of the following describes an audit that provides an opinion on the desig…" at bounding box center [195, 17] width 201 height 23
click at [300, 26] on div "Which of the following describes an audit that provides an opinion on the desig…" at bounding box center [195, 79] width 211 height 161
click at [233, 109] on div "Type 2 SOC audit" at bounding box center [195, 107] width 200 height 13
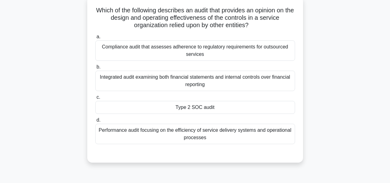
click at [95, 99] on input "c. Type 2 SOC audit" at bounding box center [95, 97] width 0 height 4
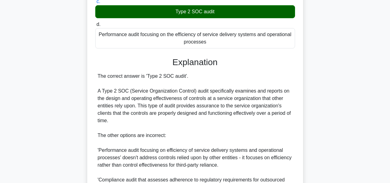
scroll to position [235, 0]
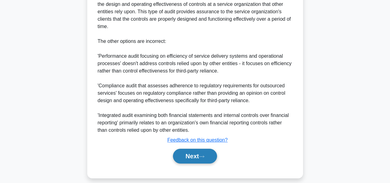
click at [204, 154] on button "Next" at bounding box center [195, 155] width 44 height 15
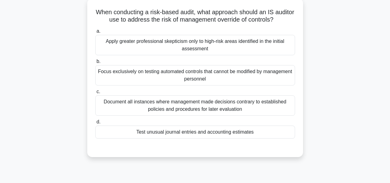
scroll to position [43, 0]
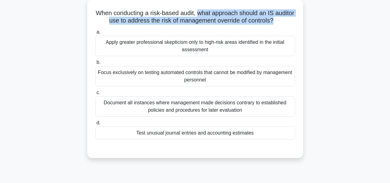
drag, startPoint x: 210, startPoint y: 14, endPoint x: 290, endPoint y: 20, distance: 80.4
click at [290, 20] on h5 "When conducting a risk-based audit, what approach should an IS auditor use to a…" at bounding box center [195, 16] width 201 height 15
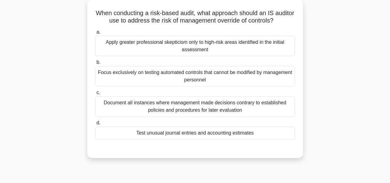
click at [171, 116] on div "Document all instances where management made decisions contrary to established …" at bounding box center [195, 106] width 200 height 20
click at [95, 95] on input "c. Document all instances where management made decisions contrary to establish…" at bounding box center [95, 93] width 0 height 4
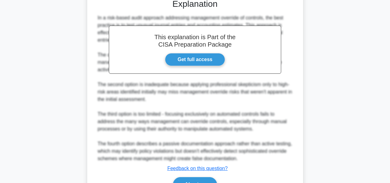
scroll to position [235, 0]
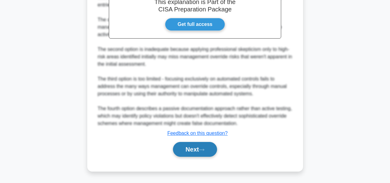
click at [196, 148] on button "Next" at bounding box center [195, 149] width 44 height 15
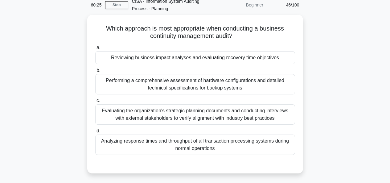
scroll to position [30, 0]
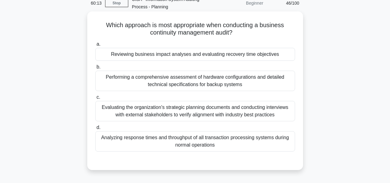
drag, startPoint x: 132, startPoint y: 24, endPoint x: 271, endPoint y: 33, distance: 139.2
click at [271, 33] on h5 "Which approach is most appropriate when conducting a business continuity manage…" at bounding box center [195, 28] width 201 height 15
click at [216, 53] on div "Reviewing business impact analyses and evaluating recovery time objectives" at bounding box center [195, 54] width 200 height 13
click at [95, 46] on input "a. Reviewing business impact analyses and evaluating recovery time objectives" at bounding box center [95, 44] width 0 height 4
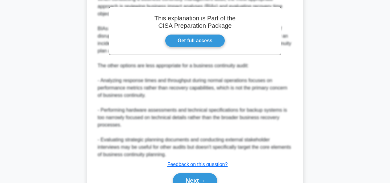
scroll to position [235, 0]
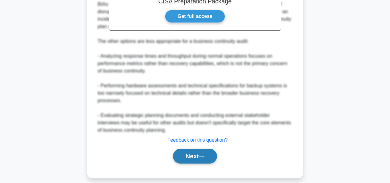
click at [192, 149] on button "Next" at bounding box center [195, 155] width 44 height 15
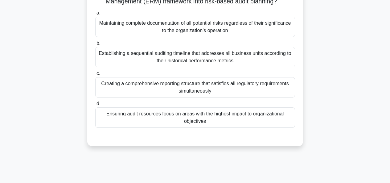
scroll to position [39, 0]
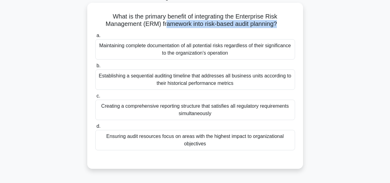
drag, startPoint x: 163, startPoint y: 24, endPoint x: 278, endPoint y: 25, distance: 114.9
click at [278, 25] on h5 "What is the primary benefit of integrating the Enterprise Risk Management (ERM)…" at bounding box center [195, 20] width 201 height 15
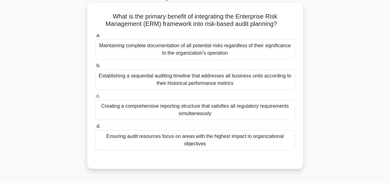
click at [273, 139] on div "Ensuring audit resources focus on areas with the highest impact to organization…" at bounding box center [195, 140] width 200 height 20
click at [95, 128] on input "d. Ensuring audit resources focus on areas with the highest impact to organizat…" at bounding box center [95, 126] width 0 height 4
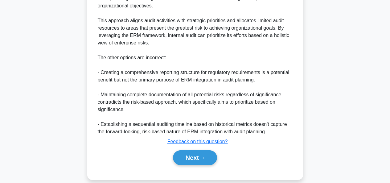
scroll to position [235, 0]
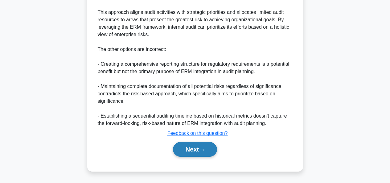
click at [207, 152] on button "Next" at bounding box center [195, 149] width 44 height 15
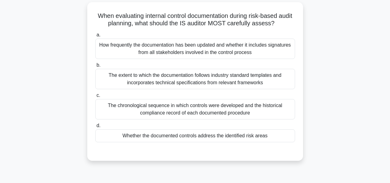
scroll to position [39, 0]
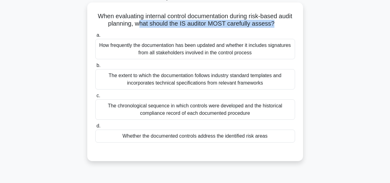
drag, startPoint x: 144, startPoint y: 24, endPoint x: 283, endPoint y: 22, distance: 138.6
click at [283, 22] on h5 "When evaluating internal control documentation during risk-based audit planning…" at bounding box center [195, 19] width 201 height 15
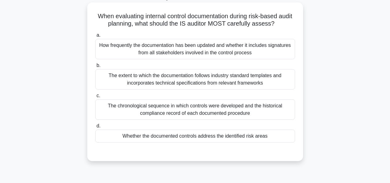
click at [232, 140] on div "Whether the documented controls address the identified risk areas" at bounding box center [195, 135] width 200 height 13
click at [95, 128] on input "d. Whether the documented controls address the identified risk areas" at bounding box center [95, 126] width 0 height 4
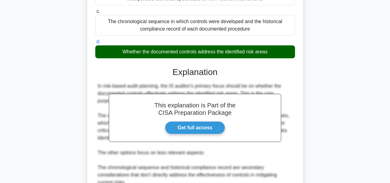
scroll to position [235, 0]
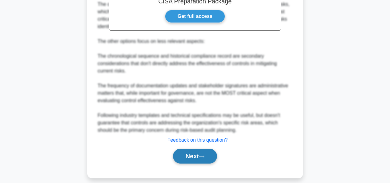
click at [183, 148] on button "Next" at bounding box center [195, 155] width 44 height 15
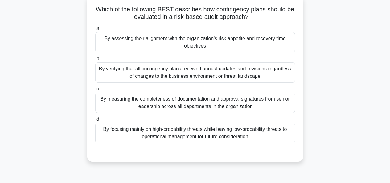
scroll to position [44, 0]
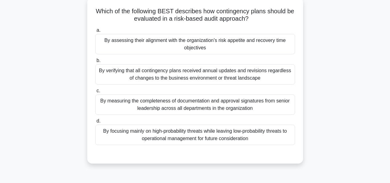
click at [199, 51] on div "By assessing their alignment with the organization's risk appetite and recovery…" at bounding box center [195, 44] width 200 height 20
click at [95, 32] on input "a. By assessing their alignment with the organization's risk appetite and recov…" at bounding box center [95, 30] width 0 height 4
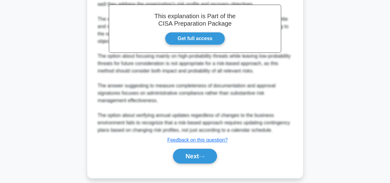
scroll to position [227, 0]
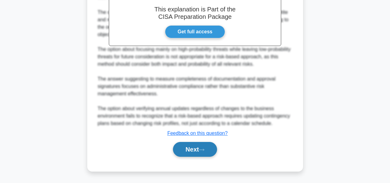
click at [197, 144] on button "Next" at bounding box center [195, 149] width 44 height 15
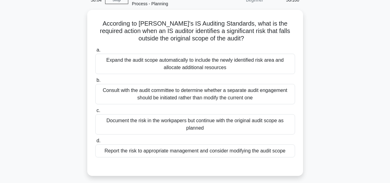
scroll to position [29, 0]
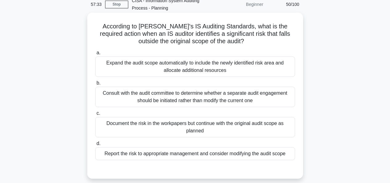
click at [195, 149] on div "Report the risk to appropriate management and consider modifying the audit scope" at bounding box center [195, 153] width 200 height 13
click at [95, 145] on input "d. Report the risk to appropriate management and consider modifying the audit s…" at bounding box center [95, 143] width 0 height 4
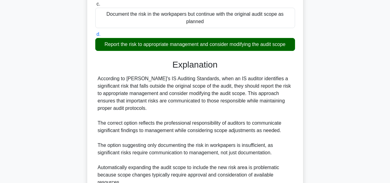
scroll to position [213, 0]
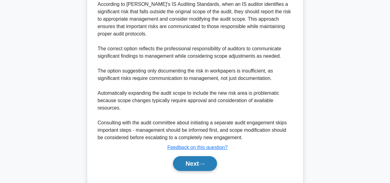
click at [192, 156] on button "Next" at bounding box center [195, 163] width 44 height 15
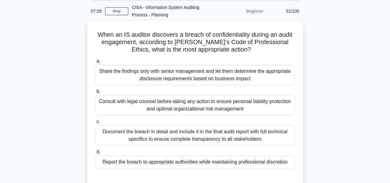
scroll to position [23, 0]
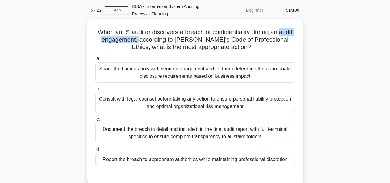
drag, startPoint x: 100, startPoint y: 40, endPoint x: 155, endPoint y: 42, distance: 55.5
click at [155, 42] on h5 "When an IS auditor discovers a breach of confidentiality during an audit engage…" at bounding box center [195, 39] width 201 height 23
click at [197, 160] on div "Report the breach to appropriate authorities while maintaining professional dis…" at bounding box center [195, 159] width 200 height 13
click at [95, 151] on input "d. Report the breach to appropriate authorities while maintaining professional …" at bounding box center [95, 149] width 0 height 4
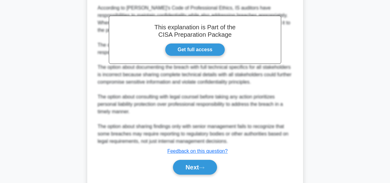
scroll to position [227, 0]
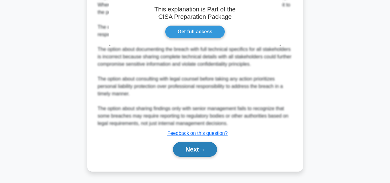
click at [188, 149] on button "Next" at bounding box center [195, 149] width 44 height 15
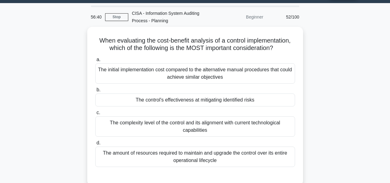
scroll to position [19, 0]
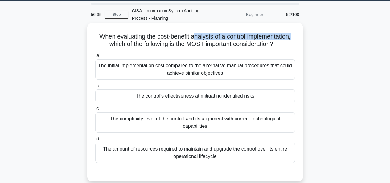
drag, startPoint x: 192, startPoint y: 35, endPoint x: 296, endPoint y: 38, distance: 103.5
click at [296, 38] on div "When evaluating the cost-benefit analysis of a control implementation, which of…" at bounding box center [195, 101] width 211 height 153
click at [212, 70] on div "The initial implementation cost compared to the alternative manual procedures t…" at bounding box center [195, 69] width 200 height 20
click at [95, 58] on input "a. The initial implementation cost compared to the alternative manual procedure…" at bounding box center [95, 56] width 0 height 4
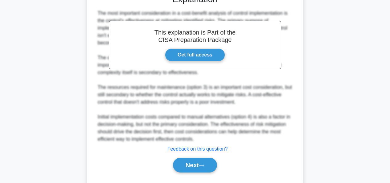
scroll to position [206, 0]
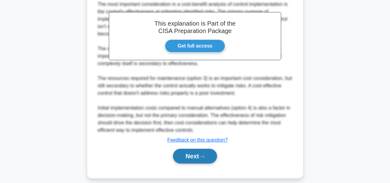
click at [200, 151] on button "Next" at bounding box center [195, 155] width 44 height 15
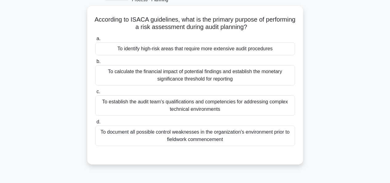
scroll to position [45, 0]
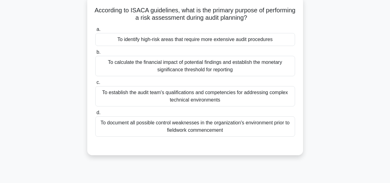
click at [242, 38] on div "To identify high-risk areas that require more extensive audit procedures" at bounding box center [195, 39] width 200 height 13
click at [95, 31] on input "a. To identify high-risk areas that require more extensive audit procedures" at bounding box center [95, 29] width 0 height 4
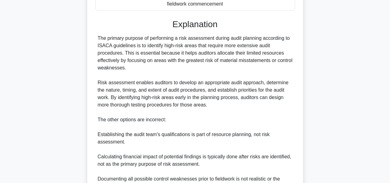
scroll to position [227, 0]
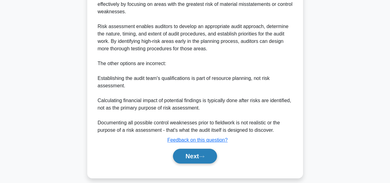
click at [196, 148] on button "Next" at bounding box center [195, 155] width 44 height 15
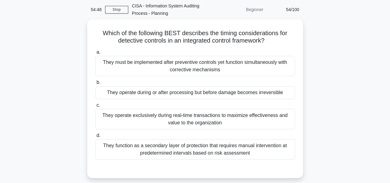
scroll to position [30, 0]
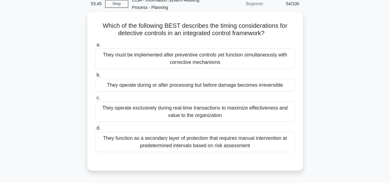
click at [215, 111] on div "They operate exclusively during real-time transactions to maximize effectivenes…" at bounding box center [195, 111] width 200 height 20
click at [95, 100] on input "c. They operate exclusively during real-time transactions to maximize effective…" at bounding box center [95, 98] width 0 height 4
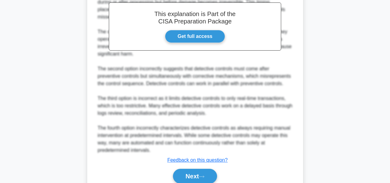
scroll to position [243, 0]
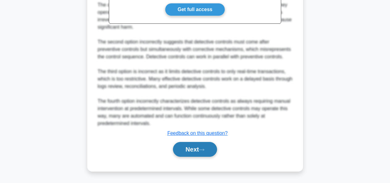
click at [197, 146] on button "Next" at bounding box center [195, 149] width 44 height 15
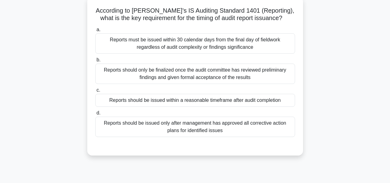
scroll to position [30, 0]
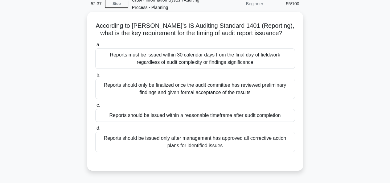
click at [234, 63] on div "Reports must be issued within 30 calendar days from the final day of fieldwork …" at bounding box center [195, 58] width 200 height 20
click at [95, 47] on input "a. Reports must be issued within 30 calendar days from the final day of fieldwo…" at bounding box center [95, 45] width 0 height 4
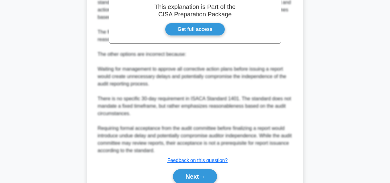
scroll to position [250, 0]
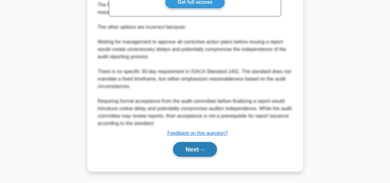
click at [197, 149] on button "Next" at bounding box center [195, 149] width 44 height 15
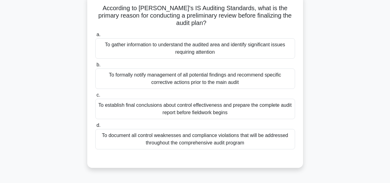
scroll to position [31, 0]
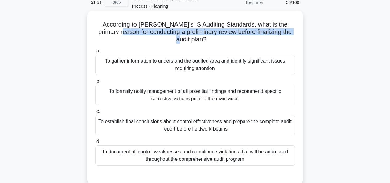
drag, startPoint x: 102, startPoint y: 33, endPoint x: 280, endPoint y: 35, distance: 178.6
click at [280, 35] on h5 "According to ISACA's IS Auditing Standards, what is the primary reason for cond…" at bounding box center [195, 32] width 201 height 23
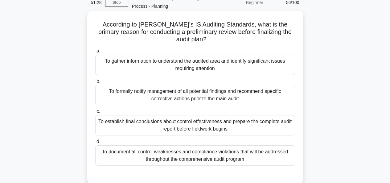
click at [216, 58] on div "To gather information to understand the audited area and identify significant i…" at bounding box center [195, 65] width 200 height 20
click at [95, 53] on input "a. To gather information to understand the audited area and identify significan…" at bounding box center [95, 51] width 0 height 4
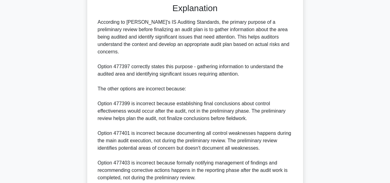
scroll to position [242, 0]
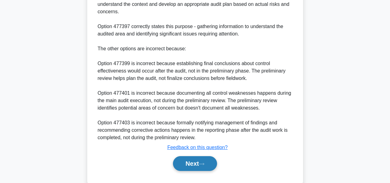
click at [190, 156] on button "Next" at bounding box center [195, 163] width 44 height 15
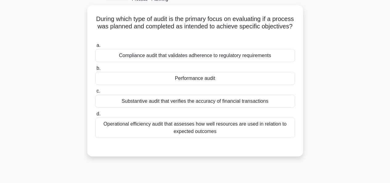
scroll to position [32, 0]
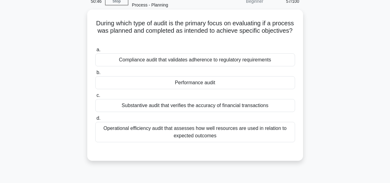
click at [199, 138] on div "Operational efficiency audit that assesses how well resources are used in relat…" at bounding box center [195, 132] width 200 height 20
click at [95, 120] on input "d. Operational efficiency audit that assesses how well resources are used in re…" at bounding box center [95, 118] width 0 height 4
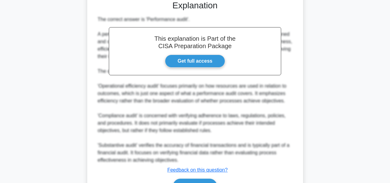
scroll to position [221, 0]
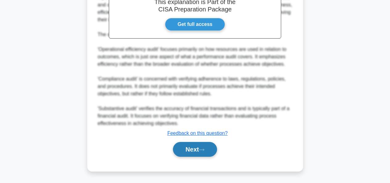
click at [210, 152] on button "Next" at bounding box center [195, 149] width 44 height 15
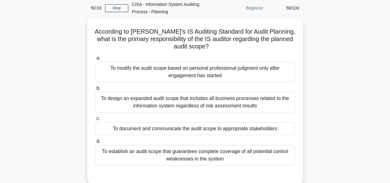
scroll to position [32, 0]
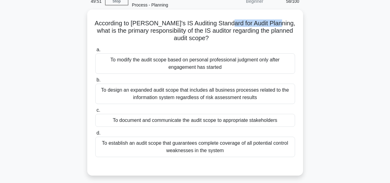
drag, startPoint x: 229, startPoint y: 24, endPoint x: 282, endPoint y: 26, distance: 53.3
click at [282, 26] on h5 "According to ISACA's IS Auditing Standard for Audit Planning, what is the prima…" at bounding box center [195, 30] width 201 height 23
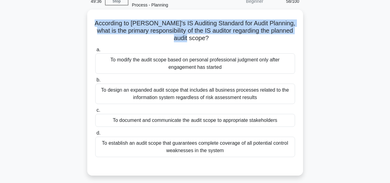
drag, startPoint x: 94, startPoint y: 23, endPoint x: 288, endPoint y: 39, distance: 194.4
click at [288, 39] on h5 "According to ISACA's IS Auditing Standard for Audit Planning, what is the prima…" at bounding box center [195, 30] width 201 height 23
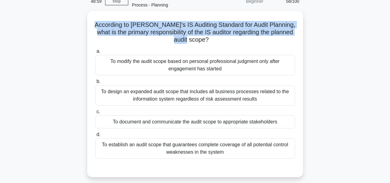
click at [309, 122] on div "According to ISACA's IS Auditing Standard for Audit Planning, what is the prima…" at bounding box center [194, 97] width 351 height 173
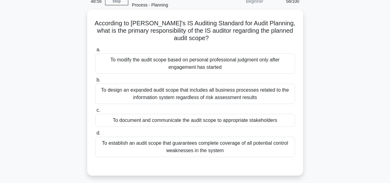
click at [275, 145] on div "To establish an audit scope that guarantees complete coverage of all potential …" at bounding box center [195, 146] width 200 height 20
click at [95, 135] on input "d. To establish an audit scope that guarantees complete coverage of all potenti…" at bounding box center [95, 133] width 0 height 4
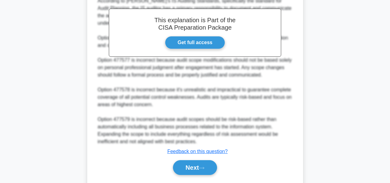
scroll to position [235, 0]
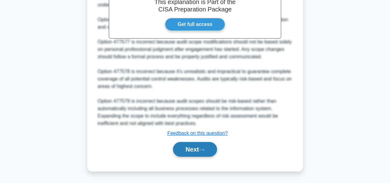
click at [191, 149] on button "Next" at bounding box center [195, 149] width 44 height 15
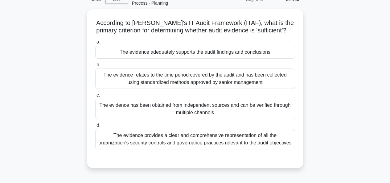
scroll to position [36, 0]
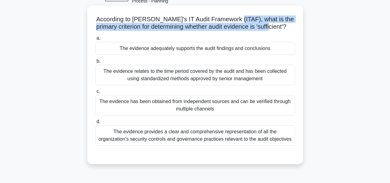
drag, startPoint x: 236, startPoint y: 22, endPoint x: 282, endPoint y: 26, distance: 47.0
click at [282, 26] on h5 "According to ISACA's IT Audit Framework (ITAF), what is the primary criterion f…" at bounding box center [195, 22] width 201 height 15
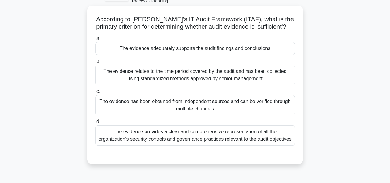
click at [246, 49] on div "The evidence adequately supports the audit findings and conclusions" at bounding box center [195, 48] width 200 height 13
click at [95, 40] on input "a. The evidence adequately supports the audit findings and conclusions" at bounding box center [95, 38] width 0 height 4
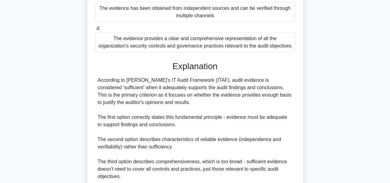
scroll to position [205, 0]
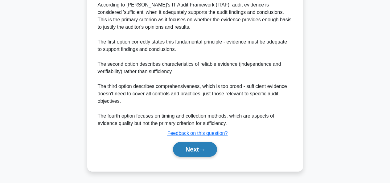
click at [196, 152] on button "Next" at bounding box center [195, 149] width 44 height 15
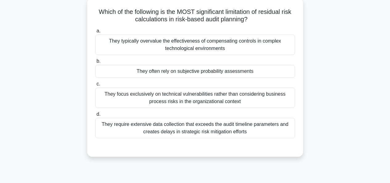
scroll to position [39, 0]
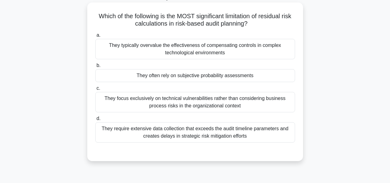
click at [238, 79] on div "They often rely on subjective probability assessments" at bounding box center [195, 75] width 200 height 13
click at [95, 67] on input "b. They often rely on subjective probability assessments" at bounding box center [95, 65] width 0 height 4
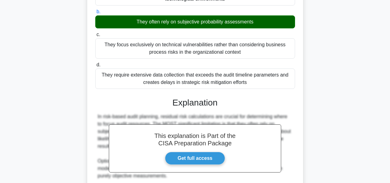
scroll to position [220, 0]
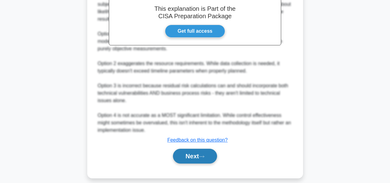
click at [190, 148] on button "Next" at bounding box center [195, 155] width 44 height 15
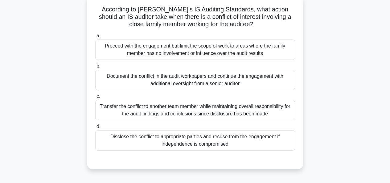
scroll to position [36, 0]
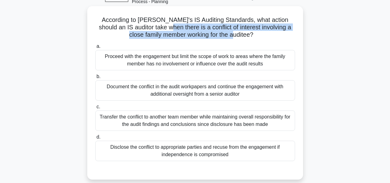
drag, startPoint x: 172, startPoint y: 28, endPoint x: 291, endPoint y: 39, distance: 119.4
click at [291, 39] on h5 "According to ISACA's IS Auditing Standards, what action should an IS auditor ta…" at bounding box center [195, 27] width 201 height 23
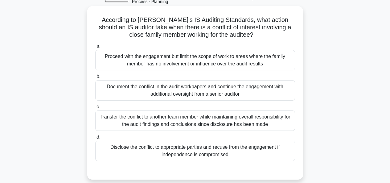
click at [176, 156] on div "Disclose the conflict to appropriate parties and recuse from the engagement if …" at bounding box center [195, 150] width 200 height 20
click at [95, 139] on input "d. Disclose the conflict to appropriate parties and recuse from the engagement …" at bounding box center [95, 137] width 0 height 4
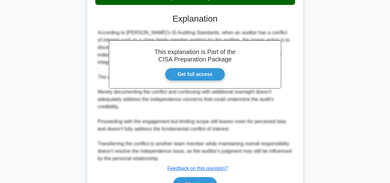
scroll to position [213, 0]
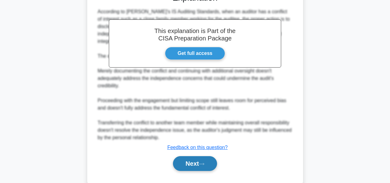
click at [195, 156] on button "Next" at bounding box center [195, 163] width 44 height 15
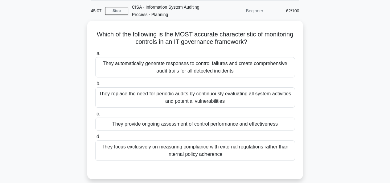
scroll to position [23, 0]
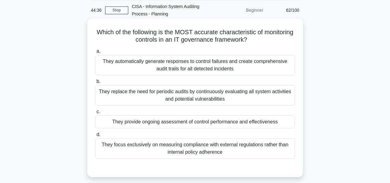
click at [201, 125] on div "They provide ongoing assessment of control performance and effectiveness" at bounding box center [195, 121] width 200 height 13
click at [95, 114] on input "c. They provide ongoing assessment of control performance and effectiveness" at bounding box center [95, 112] width 0 height 4
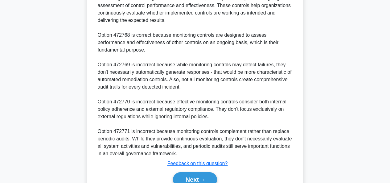
scroll to position [242, 0]
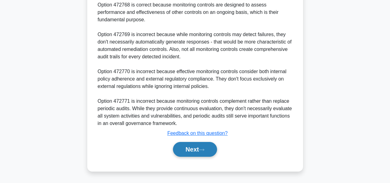
click at [201, 144] on button "Next" at bounding box center [195, 149] width 44 height 15
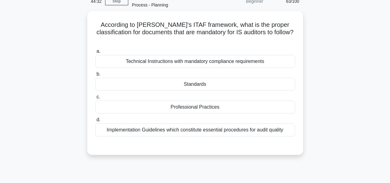
scroll to position [18, 0]
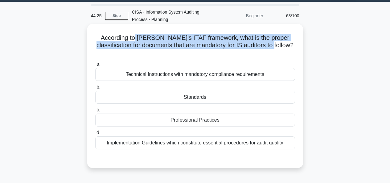
drag, startPoint x: 132, startPoint y: 37, endPoint x: 292, endPoint y: 43, distance: 160.0
click at [292, 43] on h5 "According to ISACA's ITAF framework, what is the proper classification for docu…" at bounding box center [195, 45] width 201 height 23
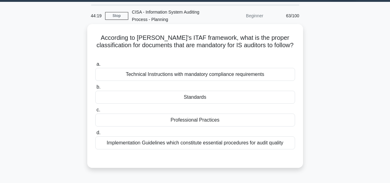
click at [199, 49] on icon ".spinner_0XTQ{transform-origin:center;animation:spinner_y6GP .75s linear infini…" at bounding box center [194, 52] width 7 height 7
click at [202, 91] on div "Standards" at bounding box center [195, 97] width 200 height 13
click at [95, 89] on input "b. Standards" at bounding box center [95, 87] width 0 height 4
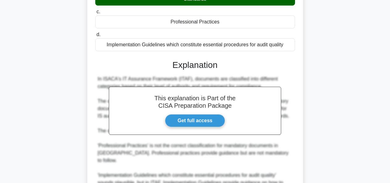
scroll to position [198, 0]
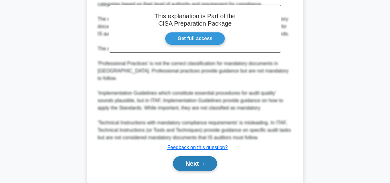
click at [197, 156] on button "Next" at bounding box center [195, 163] width 44 height 15
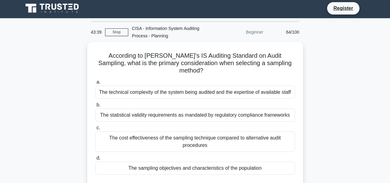
scroll to position [0, 0]
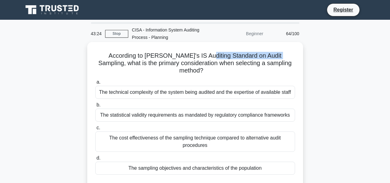
drag, startPoint x: 193, startPoint y: 56, endPoint x: 270, endPoint y: 58, distance: 76.7
click at [270, 58] on h5 "According to ISACA's IS Auditing Standard on Audit Sampling, what is the primar…" at bounding box center [195, 63] width 201 height 23
click at [211, 161] on div "The sampling objectives and characteristics of the population" at bounding box center [195, 167] width 200 height 13
click at [95, 156] on input "d. The sampling objectives and characteristics of the population" at bounding box center [95, 158] width 0 height 4
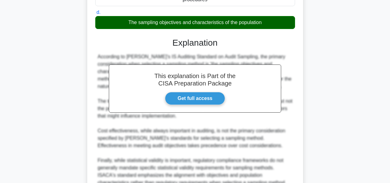
scroll to position [190, 0]
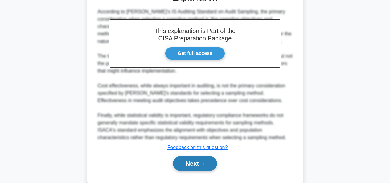
click at [197, 156] on button "Next" at bounding box center [195, 163] width 44 height 15
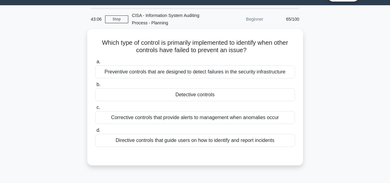
scroll to position [15, 0]
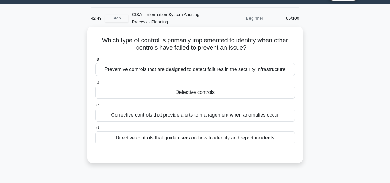
click at [197, 97] on div "Detective controls" at bounding box center [195, 92] width 200 height 13
click at [95, 84] on input "b. Detective controls" at bounding box center [95, 82] width 0 height 4
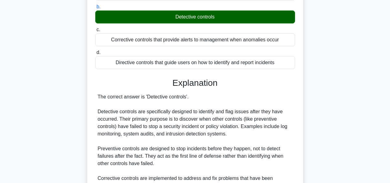
scroll to position [190, 0]
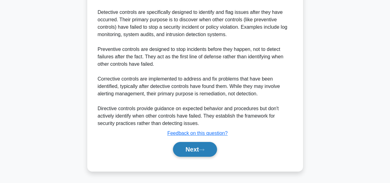
click at [184, 143] on button "Next" at bounding box center [195, 149] width 44 height 15
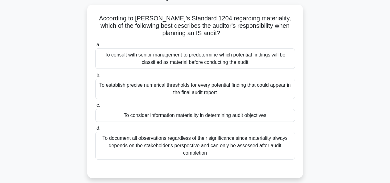
scroll to position [41, 0]
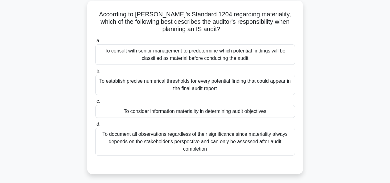
click at [231, 132] on div "To document all observations regardless of their significance since materiality…" at bounding box center [195, 142] width 200 height 28
click at [95, 126] on input "d. To document all observations regardless of their significance since material…" at bounding box center [95, 124] width 0 height 4
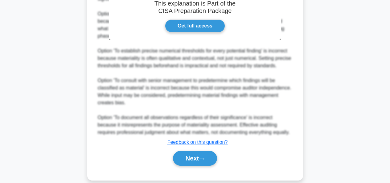
scroll to position [243, 0]
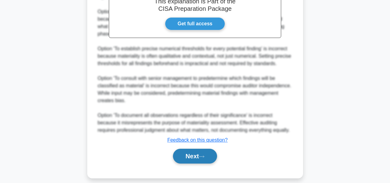
click at [200, 154] on button "Next" at bounding box center [195, 155] width 44 height 15
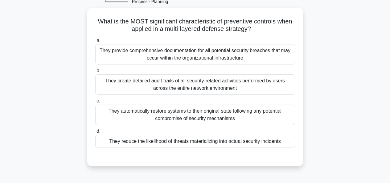
scroll to position [34, 0]
click at [185, 146] on div "They reduce the likelihood of threats materializing into actual security incide…" at bounding box center [195, 141] width 200 height 13
click at [95, 133] on input "d. They reduce the likelihood of threats materializing into actual security inc…" at bounding box center [95, 131] width 0 height 4
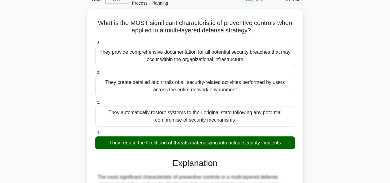
click at [384, 106] on main "41:39 Stop CISA - Information System Auditing Process - Planning Beginner 67/10…" at bounding box center [195, 180] width 390 height 389
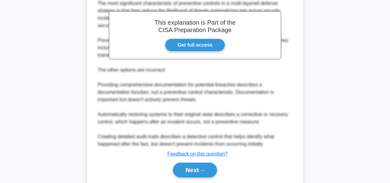
scroll to position [227, 0]
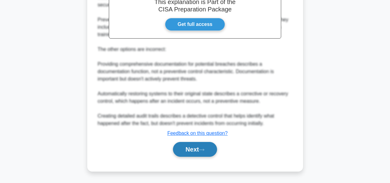
click at [198, 143] on button "Next" at bounding box center [195, 149] width 44 height 15
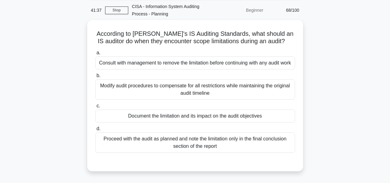
scroll to position [15, 0]
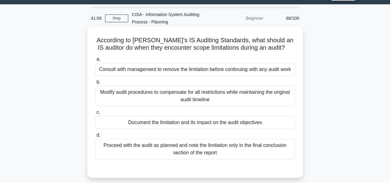
click at [189, 126] on div "Document the limitation and its impact on the audit objectives" at bounding box center [195, 122] width 200 height 13
click at [95, 114] on input "c. Document the limitation and its impact on the audit objectives" at bounding box center [95, 112] width 0 height 4
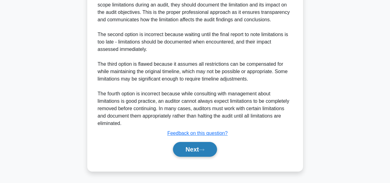
click at [204, 149] on icon at bounding box center [202, 149] width 6 height 3
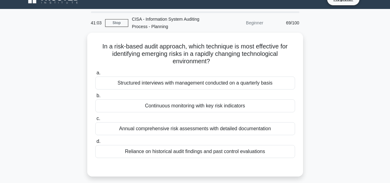
scroll to position [10, 0]
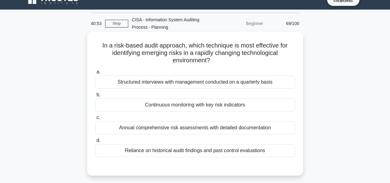
drag, startPoint x: 189, startPoint y: 47, endPoint x: 270, endPoint y: 60, distance: 82.7
click at [270, 60] on h5 "In a risk-based audit approach, which technique is most effective for identifyi…" at bounding box center [195, 53] width 201 height 23
click at [198, 108] on div "Continuous monitoring with key risk indicators" at bounding box center [195, 104] width 200 height 13
click at [95, 97] on input "b. Continuous monitoring with key risk indicators" at bounding box center [95, 95] width 0 height 4
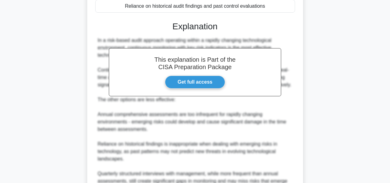
scroll to position [227, 0]
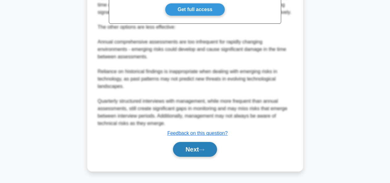
click at [193, 147] on button "Next" at bounding box center [195, 149] width 44 height 15
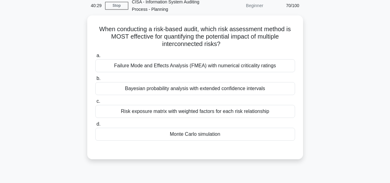
scroll to position [18, 0]
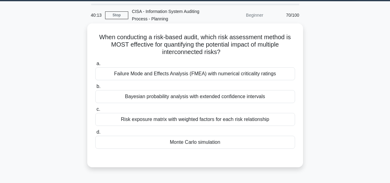
drag, startPoint x: 96, startPoint y: 38, endPoint x: 282, endPoint y: 50, distance: 187.0
click at [282, 50] on h5 "When conducting a risk-based audit, which risk assessment method is MOST effect…" at bounding box center [195, 44] width 201 height 23
click at [301, 117] on div "When conducting a risk-based audit, which risk assessment method is MOST effect…" at bounding box center [195, 95] width 216 height 144
click at [239, 122] on div "Risk exposure matrix with weighted factors for each risk relationship" at bounding box center [195, 119] width 200 height 13
click at [95, 111] on input "c. Risk exposure matrix with weighted factors for each risk relationship" at bounding box center [95, 109] width 0 height 4
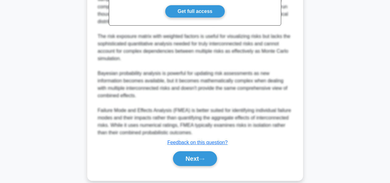
scroll to position [231, 0]
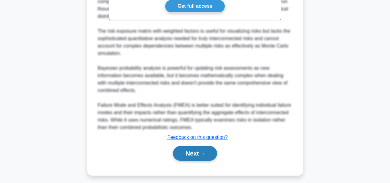
click at [205, 149] on button "Next" at bounding box center [195, 153] width 44 height 15
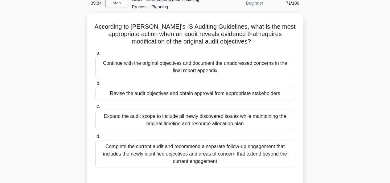
scroll to position [32, 0]
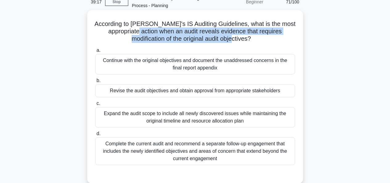
drag, startPoint x: 160, startPoint y: 34, endPoint x: 267, endPoint y: 38, distance: 106.3
click at [267, 38] on h5 "According to ISACA's IS Auditing Guidelines, what is the most appropriate actio…" at bounding box center [195, 31] width 201 height 23
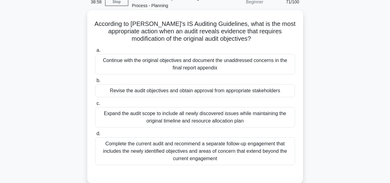
click at [174, 121] on div "Expand the audit scope to include all newly discovered issues while maintaining…" at bounding box center [195, 117] width 200 height 20
click at [95, 105] on input "c. Expand the audit scope to include all newly discovered issues while maintain…" at bounding box center [95, 103] width 0 height 4
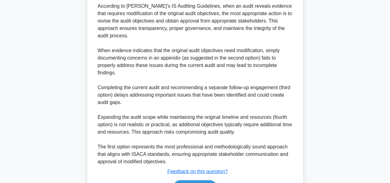
scroll to position [243, 0]
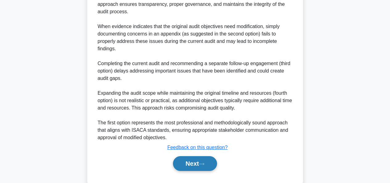
click at [201, 156] on button "Next" at bounding box center [195, 163] width 44 height 15
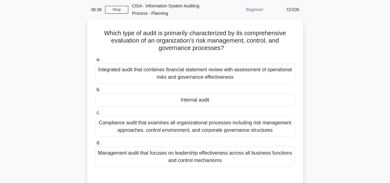
scroll to position [26, 0]
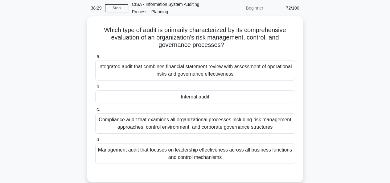
drag, startPoint x: 110, startPoint y: 39, endPoint x: 285, endPoint y: 41, distance: 174.3
click at [285, 41] on h5 "Which type of audit is primarily characterized by its comprehensive evaluation …" at bounding box center [195, 37] width 201 height 23
click at [223, 31] on h5 "Which type of audit is primarily characterized by its comprehensive evaluation …" at bounding box center [195, 37] width 201 height 23
drag, startPoint x: 251, startPoint y: 33, endPoint x: 253, endPoint y: 43, distance: 9.7
click at [253, 43] on h5 "Which type of audit is primarily characterized by its comprehensive evaluation …" at bounding box center [195, 37] width 201 height 23
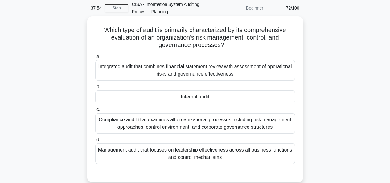
click at [212, 127] on div "Compliance audit that examines all organizational processes including risk mana…" at bounding box center [195, 123] width 200 height 20
click at [95, 111] on input "c. Compliance audit that examines all organizational processes including risk m…" at bounding box center [95, 109] width 0 height 4
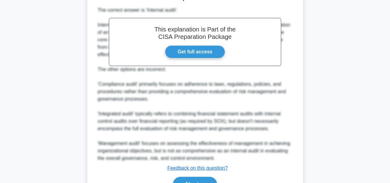
scroll to position [243, 0]
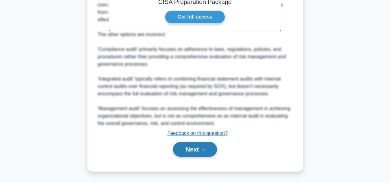
click at [197, 148] on button "Next" at bounding box center [195, 149] width 44 height 15
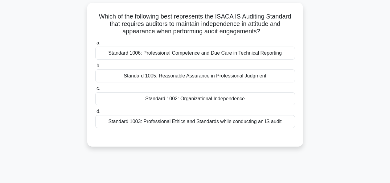
scroll to position [39, 0]
drag, startPoint x: 244, startPoint y: 25, endPoint x: 284, endPoint y: 30, distance: 41.0
click at [284, 30] on h5 "Which of the following best represents the ISACA IS Auditing Standard that requ…" at bounding box center [195, 23] width 201 height 23
click at [190, 121] on div "Standard 1003: Professional Ethics and Standards while conducting an IS audit" at bounding box center [195, 121] width 200 height 13
click at [95, 113] on input "d. Standard 1003: Professional Ethics and Standards while conducting an IS audit" at bounding box center [95, 111] width 0 height 4
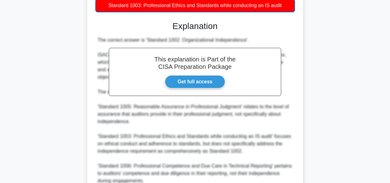
scroll to position [213, 0]
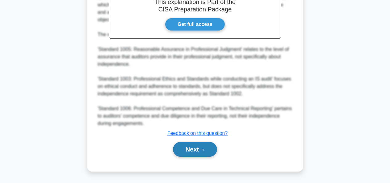
click at [201, 147] on button "Next" at bounding box center [195, 149] width 44 height 15
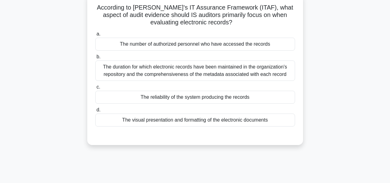
scroll to position [41, 0]
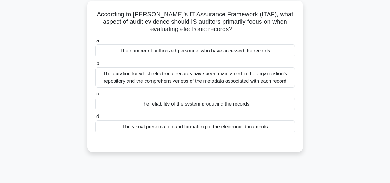
click at [278, 83] on div "The duration for which electronic records have been maintained in the organizat…" at bounding box center [195, 77] width 200 height 20
click at [95, 66] on input "b. The duration for which electronic records have been maintained in the organi…" at bounding box center [95, 64] width 0 height 4
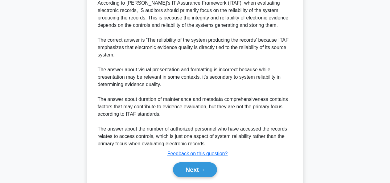
scroll to position [221, 0]
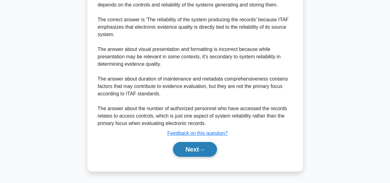
click at [197, 144] on button "Next" at bounding box center [195, 149] width 44 height 15
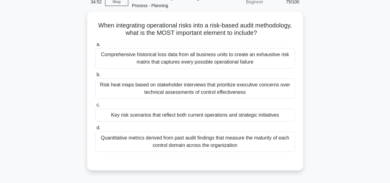
scroll to position [32, 0]
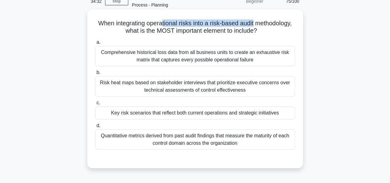
drag, startPoint x: 181, startPoint y: 22, endPoint x: 281, endPoint y: 24, distance: 99.2
click at [281, 24] on h5 "When integrating operational risks into a risk-based audit methodology, what is…" at bounding box center [195, 26] width 201 height 15
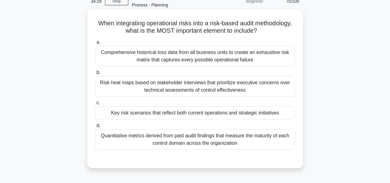
click at [171, 61] on div "Comprehensive historical loss data from all business units to create an exhaust…" at bounding box center [195, 56] width 200 height 20
click at [95, 44] on input "a. Comprehensive historical loss data from all business units to create an exha…" at bounding box center [95, 42] width 0 height 4
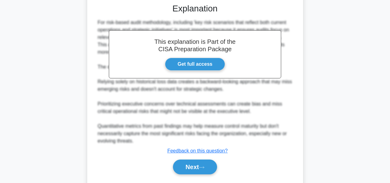
scroll to position [206, 0]
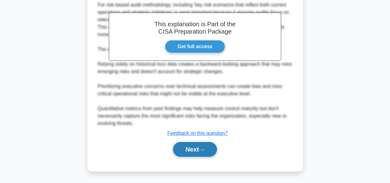
click at [191, 148] on button "Next" at bounding box center [195, 149] width 44 height 15
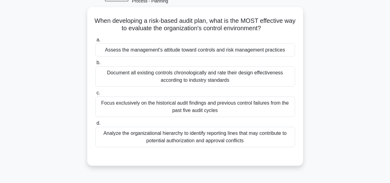
scroll to position [20, 0]
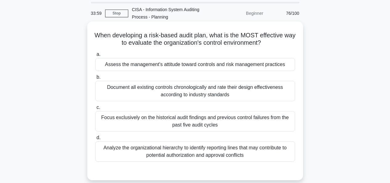
drag, startPoint x: 102, startPoint y: 35, endPoint x: 287, endPoint y: 44, distance: 185.0
click at [287, 44] on h5 "When developing a risk-based audit plan, what is the MOST effective way to eval…" at bounding box center [195, 38] width 201 height 15
click at [236, 99] on div "Document all existing controls chronologically and rate their design effectiven…" at bounding box center [195, 91] width 200 height 20
click at [95, 79] on input "b. Document all existing controls chronologically and rate their design effecti…" at bounding box center [95, 77] width 0 height 4
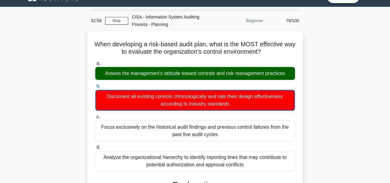
scroll to position [272, 0]
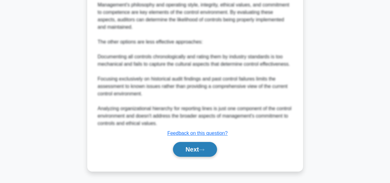
click at [205, 147] on button "Next" at bounding box center [195, 149] width 44 height 15
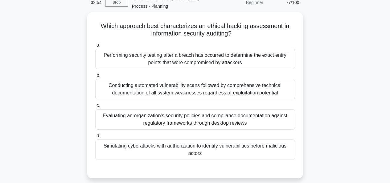
scroll to position [32, 0]
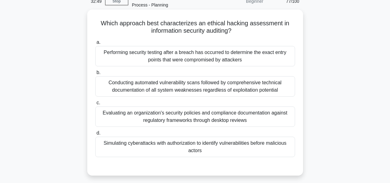
drag, startPoint x: 235, startPoint y: 24, endPoint x: 289, endPoint y: 28, distance: 54.7
click at [289, 28] on h5 "Which approach best characterizes an ethical hacking assessment in information …" at bounding box center [195, 26] width 201 height 15
click at [234, 150] on div "Simulating cyberattacks with authorization to identify vulnerabilities before m…" at bounding box center [195, 146] width 200 height 20
click at [95, 135] on input "d. Simulating cyberattacks with authorization to identify vulnerabilities befor…" at bounding box center [95, 133] width 0 height 4
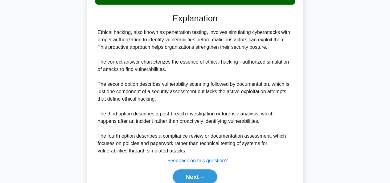
scroll to position [213, 0]
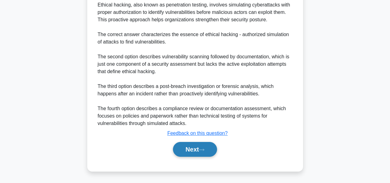
click at [207, 147] on button "Next" at bounding box center [195, 149] width 44 height 15
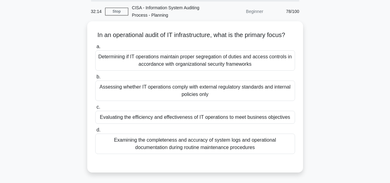
scroll to position [27, 0]
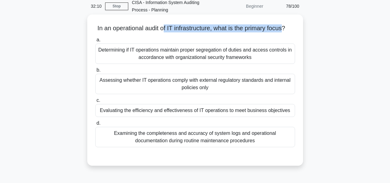
drag, startPoint x: 166, startPoint y: 30, endPoint x: 291, endPoint y: 32, distance: 124.8
click at [291, 32] on h5 "In an operational audit of IT infrastructure, what is the primary focus? .spinn…" at bounding box center [195, 28] width 201 height 8
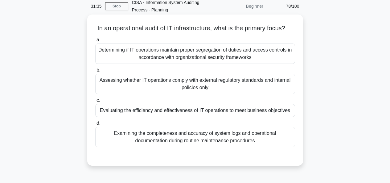
click at [191, 117] on div "Evaluating the efficiency and effectiveness of IT operations to meet business o…" at bounding box center [195, 110] width 200 height 13
click at [95, 102] on input "c. Evaluating the efficiency and effectiveness of IT operations to meet busines…" at bounding box center [95, 100] width 0 height 4
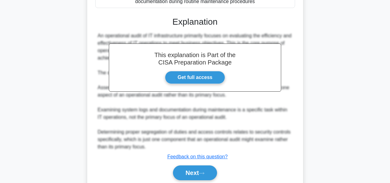
scroll to position [203, 0]
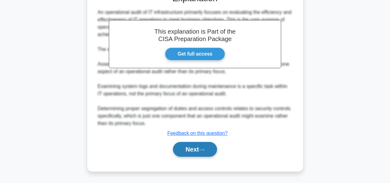
click at [197, 153] on button "Next" at bounding box center [195, 149] width 44 height 15
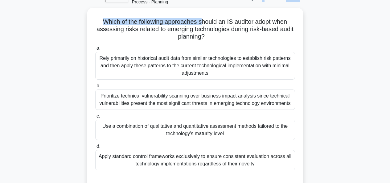
scroll to position [34, 0]
drag, startPoint x: 216, startPoint y: 5, endPoint x: 275, endPoint y: 35, distance: 66.7
click at [275, 35] on h5 "Which of the following approaches should an IS auditor adopt when assessing ris…" at bounding box center [195, 29] width 201 height 23
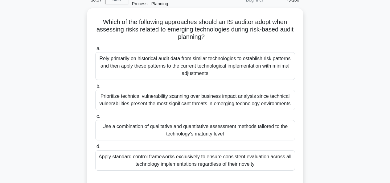
click at [257, 134] on div "Use a combination of qualitative and quantitative assessment methods tailored t…" at bounding box center [195, 130] width 200 height 20
click at [95, 118] on input "c. Use a combination of qualitative and quantitative assessment methods tailore…" at bounding box center [95, 116] width 0 height 4
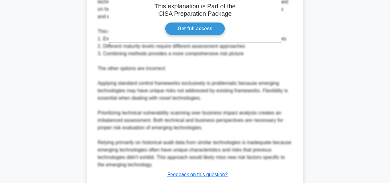
scroll to position [286, 0]
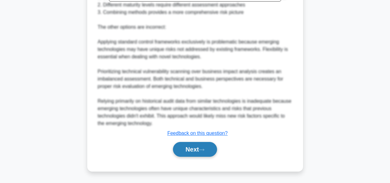
click at [189, 151] on button "Next" at bounding box center [195, 149] width 44 height 15
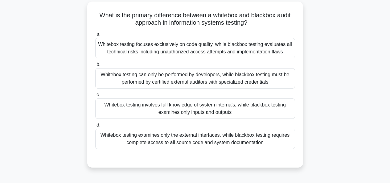
scroll to position [43, 0]
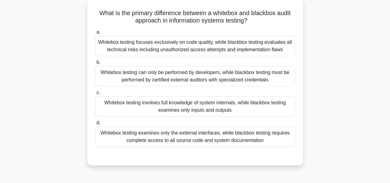
click at [230, 111] on div "Whitebox testing involves full knowledge of system internals, while blackbox te…" at bounding box center [195, 106] width 200 height 20
click at [95, 95] on input "c. Whitebox testing involves full knowledge of system internals, while blackbox…" at bounding box center [95, 93] width 0 height 4
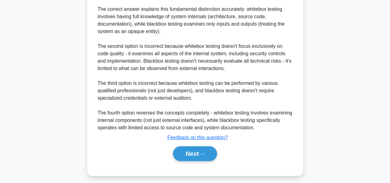
scroll to position [235, 0]
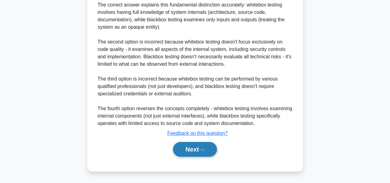
click at [186, 147] on button "Next" at bounding box center [195, 149] width 44 height 15
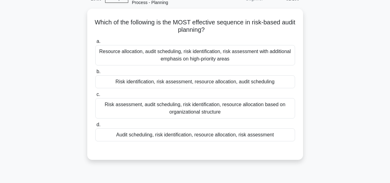
scroll to position [34, 0]
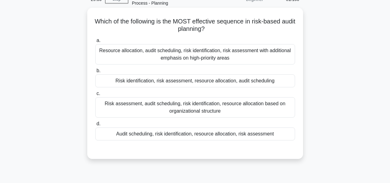
click at [168, 83] on div "Risk identification, risk assessment, resource allocation, audit scheduling" at bounding box center [195, 80] width 200 height 13
click at [95, 73] on input "b. Risk identification, risk assessment, resource allocation, audit scheduling" at bounding box center [95, 71] width 0 height 4
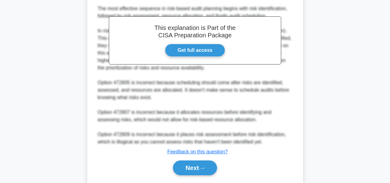
scroll to position [213, 0]
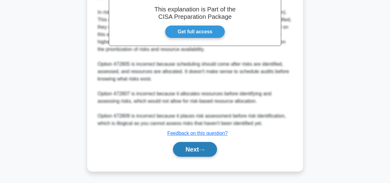
click at [216, 148] on button "Next" at bounding box center [195, 149] width 44 height 15
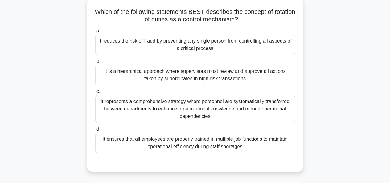
scroll to position [40, 0]
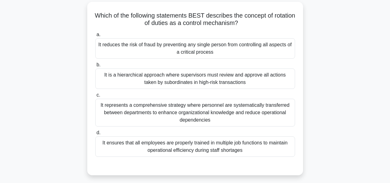
click at [207, 120] on div "It represents a comprehensive strategy where personnel are systematically trans…" at bounding box center [195, 113] width 200 height 28
click at [95, 97] on input "c. It represents a comprehensive strategy where personnel are systematically tr…" at bounding box center [95, 95] width 0 height 4
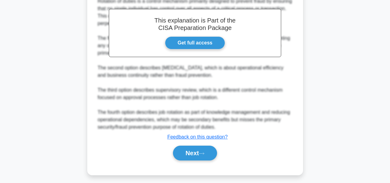
scroll to position [228, 0]
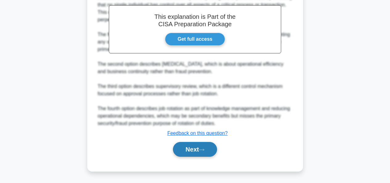
click at [202, 152] on button "Next" at bounding box center [195, 149] width 44 height 15
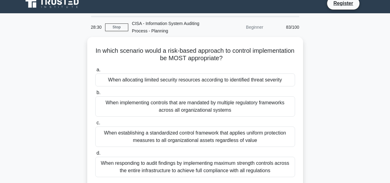
scroll to position [34, 0]
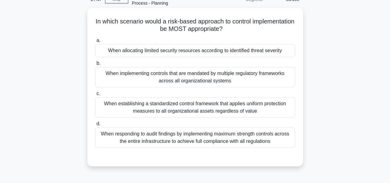
click at [235, 55] on div "When allocating limited security resources according to identified threat sever…" at bounding box center [195, 50] width 200 height 13
click at [95, 43] on input "a. When allocating limited security resources according to identified threat se…" at bounding box center [95, 40] width 0 height 4
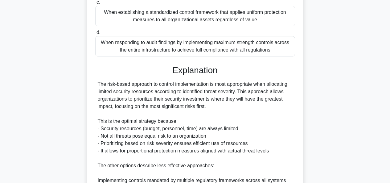
scroll to position [257, 0]
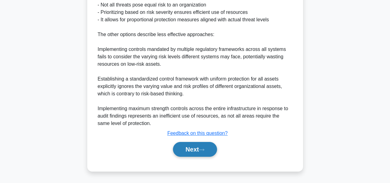
click at [182, 151] on button "Next" at bounding box center [195, 149] width 44 height 15
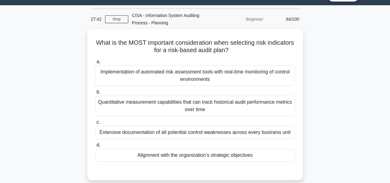
scroll to position [17, 0]
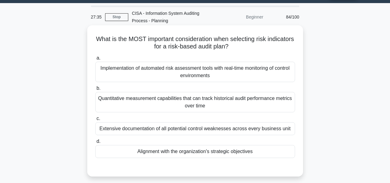
drag, startPoint x: 109, startPoint y: 38, endPoint x: 284, endPoint y: 45, distance: 175.4
click at [284, 45] on h5 "What is the MOST important consideration when selecting risk indicators for a r…" at bounding box center [195, 42] width 201 height 15
click at [183, 153] on div "Alignment with the organization's strategic objectives" at bounding box center [195, 151] width 200 height 13
click at [95, 143] on input "d. Alignment with the organization's strategic objectives" at bounding box center [95, 141] width 0 height 4
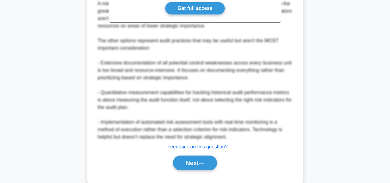
scroll to position [249, 0]
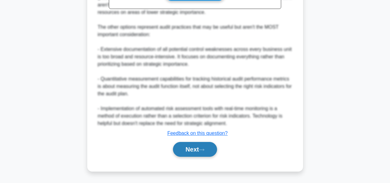
click at [196, 146] on button "Next" at bounding box center [195, 149] width 44 height 15
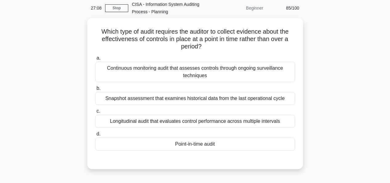
scroll to position [25, 0]
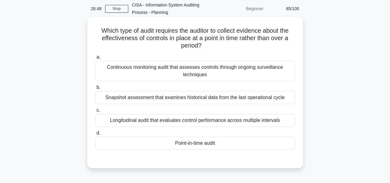
drag, startPoint x: 160, startPoint y: 32, endPoint x: 291, endPoint y: 43, distance: 131.3
click at [291, 43] on h5 "Which type of audit requires the auditor to collect evidence about the effectiv…" at bounding box center [195, 38] width 201 height 23
click at [173, 142] on div "Point-in-time audit" at bounding box center [195, 142] width 200 height 13
click at [95, 135] on input "d. Point-in-time audit" at bounding box center [95, 133] width 0 height 4
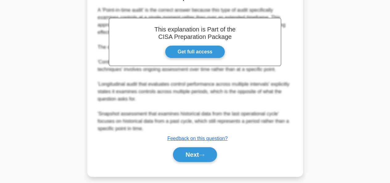
scroll to position [198, 0]
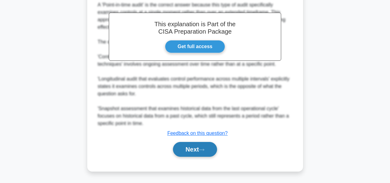
click at [193, 148] on button "Next" at bounding box center [195, 149] width 44 height 15
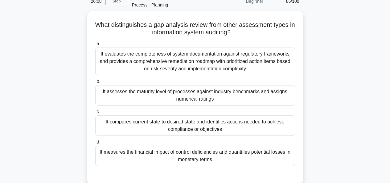
scroll to position [32, 0]
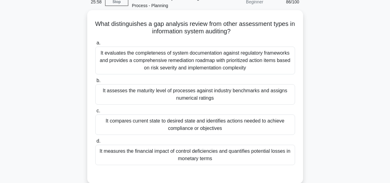
drag, startPoint x: 112, startPoint y: 24, endPoint x: 291, endPoint y: 30, distance: 179.4
click at [291, 30] on h5 "What distinguishes a gap analysis review from other assessment types in informa…" at bounding box center [195, 27] width 201 height 15
click at [206, 121] on div "It compares current state to desired state and identifies actions needed to ach…" at bounding box center [195, 124] width 200 height 20
click at [95, 113] on input "c. It compares current state to desired state and identifies actions needed to …" at bounding box center [95, 111] width 0 height 4
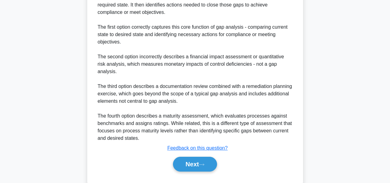
scroll to position [242, 0]
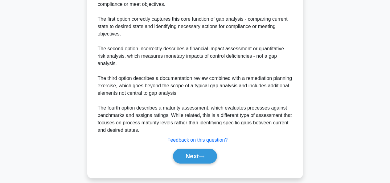
click at [201, 148] on button "Next" at bounding box center [195, 155] width 44 height 15
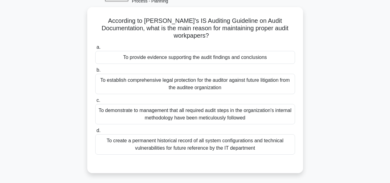
scroll to position [31, 0]
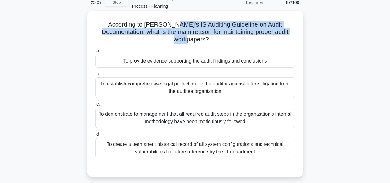
drag, startPoint x: 160, startPoint y: 25, endPoint x: 290, endPoint y: 30, distance: 130.7
click at [290, 30] on h5 "According to ISACA's IS Auditing Guideline on Audit Documentation, what is the …" at bounding box center [195, 32] width 201 height 23
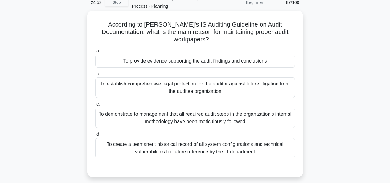
click at [174, 56] on div "To provide evidence supporting the audit findings and conclusions" at bounding box center [195, 61] width 200 height 13
click at [95, 53] on input "a. To provide evidence supporting the audit findings and conclusions" at bounding box center [95, 51] width 0 height 4
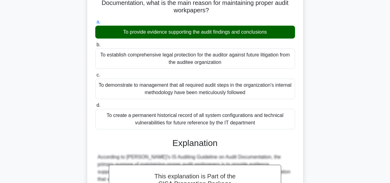
scroll to position [213, 0]
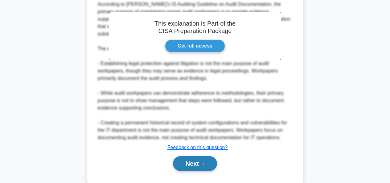
click at [190, 156] on button "Next" at bounding box center [195, 163] width 44 height 15
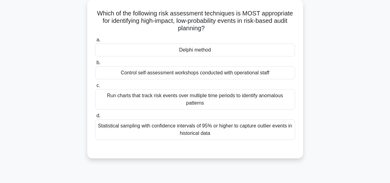
scroll to position [38, 0]
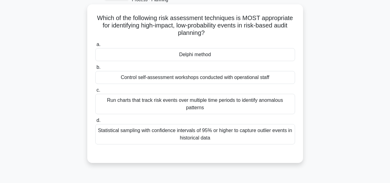
drag, startPoint x: 146, startPoint y: 26, endPoint x: 292, endPoint y: 33, distance: 145.9
click at [292, 33] on h5 "Which of the following risk assessment techniques is MOST appropriate for ident…" at bounding box center [195, 25] width 201 height 23
click at [226, 57] on div "Delphi method" at bounding box center [195, 54] width 200 height 13
click at [95, 47] on input "a. Delphi method" at bounding box center [95, 45] width 0 height 4
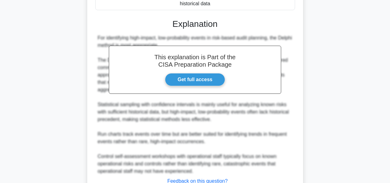
scroll to position [213, 0]
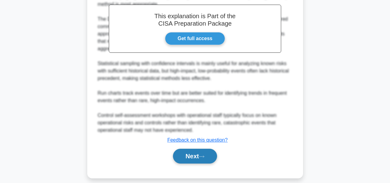
click at [193, 148] on button "Next" at bounding box center [195, 155] width 44 height 15
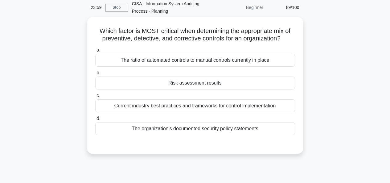
scroll to position [32, 0]
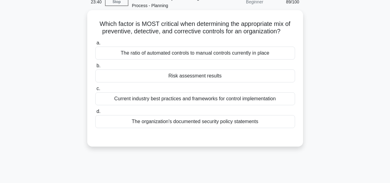
drag, startPoint x: 137, startPoint y: 23, endPoint x: 296, endPoint y: 33, distance: 159.2
click at [296, 33] on div "Which factor is MOST critical when determining the appropriate mix of preventiv…" at bounding box center [195, 78] width 211 height 131
click at [299, 79] on div "Which factor is MOST critical when determining the appropriate mix of preventiv…" at bounding box center [195, 78] width 211 height 131
click at [231, 75] on div "Risk assessment results" at bounding box center [195, 75] width 200 height 13
click at [95, 68] on input "b. Risk assessment results" at bounding box center [95, 66] width 0 height 4
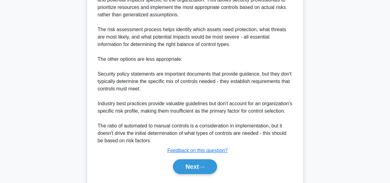
scroll to position [235, 0]
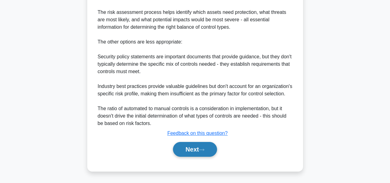
click at [204, 147] on button "Next" at bounding box center [195, 149] width 44 height 15
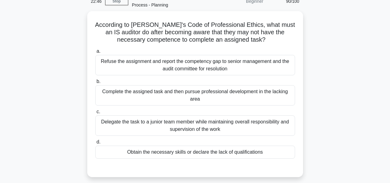
scroll to position [29, 0]
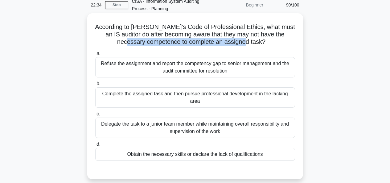
drag, startPoint x: 133, startPoint y: 42, endPoint x: 257, endPoint y: 45, distance: 124.2
click at [257, 45] on h5 "According to ISACA's Code of Professional Ethics, what must an IS auditor do af…" at bounding box center [195, 34] width 201 height 23
click at [179, 148] on div "Obtain the necessary skills or declare the lack of qualifications" at bounding box center [195, 154] width 200 height 13
click at [95, 146] on input "d. Obtain the necessary skills or declare the lack of qualifications" at bounding box center [95, 144] width 0 height 4
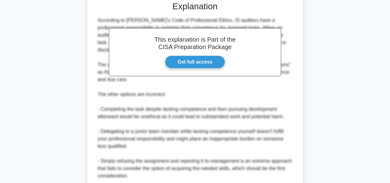
scroll to position [235, 0]
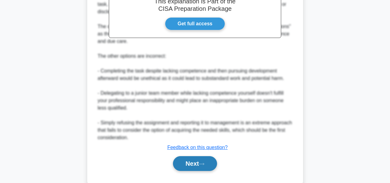
click at [189, 156] on button "Next" at bounding box center [195, 163] width 44 height 15
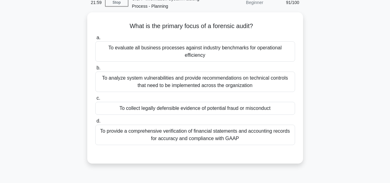
scroll to position [26, 0]
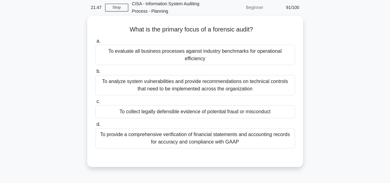
click at [202, 105] on div "To collect legally defensible evidence of potential fraud or misconduct" at bounding box center [195, 111] width 200 height 13
click at [95, 102] on input "c. To collect legally defensible evidence of potential fraud or misconduct" at bounding box center [95, 101] width 0 height 4
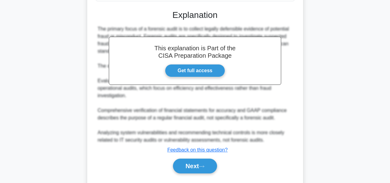
scroll to position [183, 0]
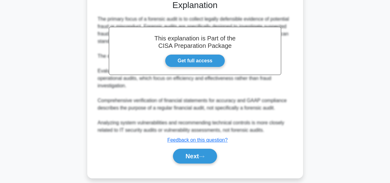
click at [189, 139] on div "This explanation is Part of the CISA Preparation Package Get full access Explan…" at bounding box center [195, 79] width 200 height 173
click at [188, 148] on button "Next" at bounding box center [195, 155] width 44 height 15
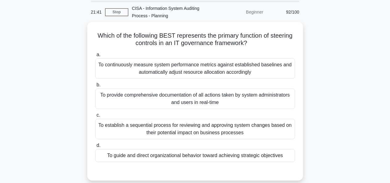
scroll to position [30, 0]
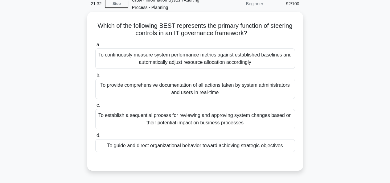
drag, startPoint x: 123, startPoint y: 33, endPoint x: 262, endPoint y: 36, distance: 139.5
click at [262, 36] on h5 "Which of the following BEST represents the primary function of steering control…" at bounding box center [195, 29] width 201 height 15
click at [302, 38] on div "Which of the following BEST represents the primary function of steering control…" at bounding box center [195, 91] width 216 height 158
click at [208, 145] on div "To guide and direct organizational behavior toward achieving strategic objectiv…" at bounding box center [195, 145] width 200 height 13
click at [95, 137] on input "d. To guide and direct organizational behavior toward achieving strategic objec…" at bounding box center [95, 135] width 0 height 4
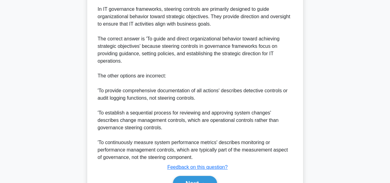
scroll to position [235, 0]
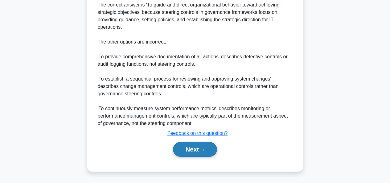
click at [192, 148] on button "Next" at bounding box center [195, 149] width 44 height 15
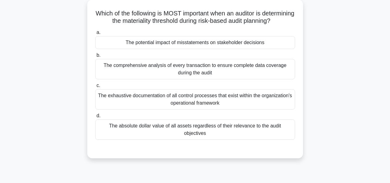
scroll to position [37, 0]
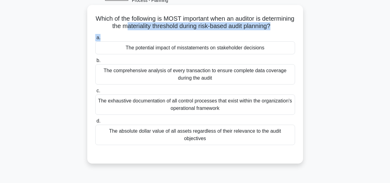
drag, startPoint x: 163, startPoint y: 27, endPoint x: 259, endPoint y: 41, distance: 97.0
click at [259, 41] on div "Which of the following is MOST important when an auditor is determining the mat…" at bounding box center [195, 83] width 211 height 153
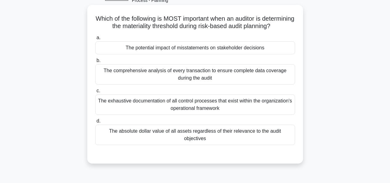
click at [264, 81] on div "The comprehensive analysis of every transaction to ensure complete data coverag…" at bounding box center [195, 74] width 200 height 20
click at [95, 63] on input "b. The comprehensive analysis of every transaction to ensure complete data cove…" at bounding box center [95, 61] width 0 height 4
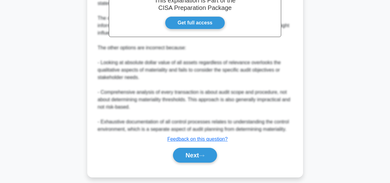
scroll to position [235, 0]
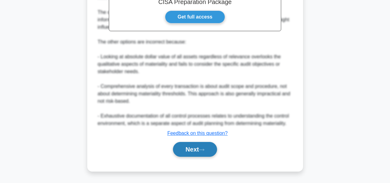
click at [193, 150] on button "Next" at bounding box center [195, 149] width 44 height 15
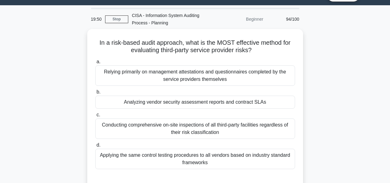
scroll to position [14, 0]
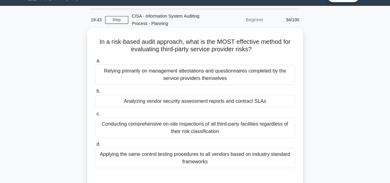
drag, startPoint x: 187, startPoint y: 42, endPoint x: 297, endPoint y: 50, distance: 109.9
click at [297, 50] on div "In a risk-based audit approach, what is the MOST effective method for evaluatin…" at bounding box center [195, 106] width 211 height 153
click at [196, 101] on div "Analyzing vendor security assessment reports and contract SLAs" at bounding box center [195, 101] width 200 height 13
click at [95, 93] on input "b. Analyzing vendor security assessment reports and contract SLAs" at bounding box center [95, 91] width 0 height 4
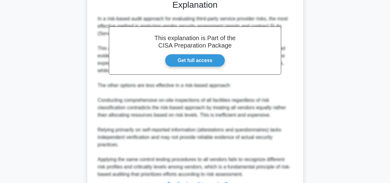
scroll to position [194, 0]
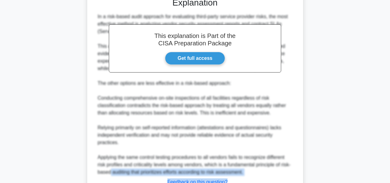
drag, startPoint x: 387, startPoint y: 166, endPoint x: 388, endPoint y: 171, distance: 5.6
click at [388, 171] on main "18:46 Stop CISA - Information System Auditing Process - Planning Beginner 94/10…" at bounding box center [195, 27] width 390 height 404
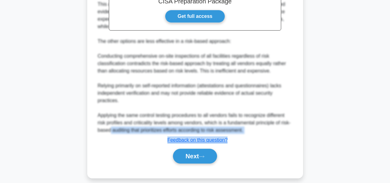
click at [245, 148] on div "Next" at bounding box center [195, 155] width 202 height 15
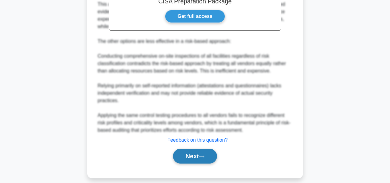
click at [202, 148] on button "Next" at bounding box center [195, 155] width 44 height 15
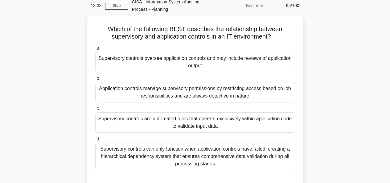
scroll to position [34, 0]
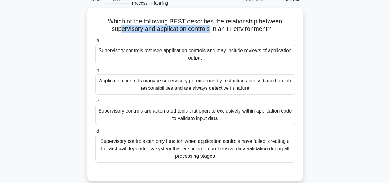
drag, startPoint x: 118, startPoint y: 30, endPoint x: 208, endPoint y: 33, distance: 90.3
click at [208, 33] on h5 "Which of the following BEST describes the relationship between supervisory and …" at bounding box center [195, 25] width 201 height 15
click at [241, 152] on div "Supervisory controls can only function when application controls have failed, c…" at bounding box center [195, 149] width 200 height 28
click at [95, 133] on input "d. Supervisory controls can only function when application controls have failed…" at bounding box center [95, 131] width 0 height 4
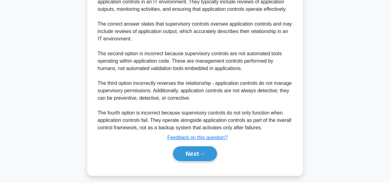
scroll to position [235, 0]
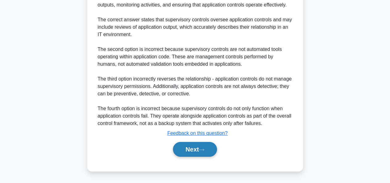
click at [192, 153] on button "Next" at bounding box center [195, 149] width 44 height 15
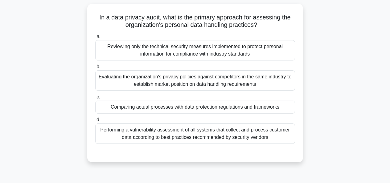
scroll to position [45, 0]
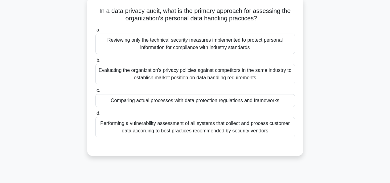
drag, startPoint x: 165, startPoint y: 11, endPoint x: 289, endPoint y: 16, distance: 124.5
click at [289, 16] on h5 "In a data privacy audit, what is the primary approach for assessing the organiz…" at bounding box center [195, 14] width 201 height 15
click at [216, 105] on div "Comparing actual processes with data protection regulations and frameworks" at bounding box center [195, 100] width 200 height 13
click at [95, 92] on input "c. Comparing actual processes with data protection regulations and frameworks" at bounding box center [95, 90] width 0 height 4
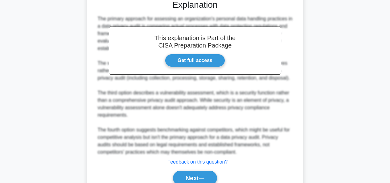
scroll to position [220, 0]
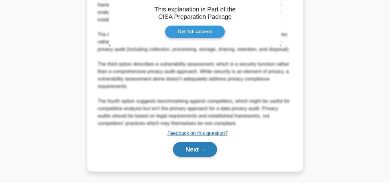
click at [185, 152] on button "Next" at bounding box center [195, 149] width 44 height 15
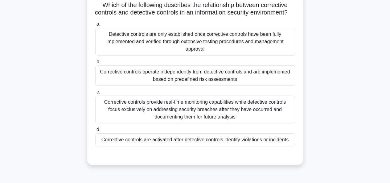
scroll to position [53, 0]
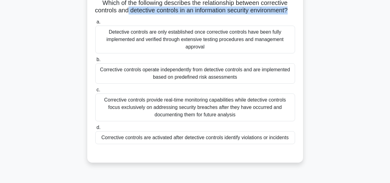
drag, startPoint x: 129, startPoint y: 11, endPoint x: 297, endPoint y: 14, distance: 167.9
click at [297, 14] on div "Which of the following describes the relationship between corrective controls a…" at bounding box center [195, 76] width 211 height 168
click at [245, 140] on div "Corrective controls are activated after detective controls identify violations …" at bounding box center [195, 137] width 200 height 13
click at [95, 129] on input "d. Corrective controls are activated after detective controls identify violatio…" at bounding box center [95, 127] width 0 height 4
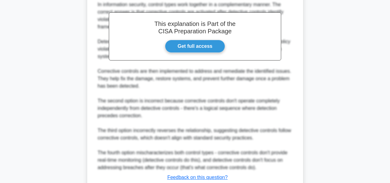
scroll to position [264, 0]
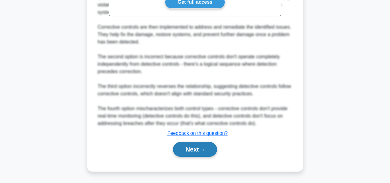
click at [204, 150] on icon at bounding box center [201, 149] width 5 height 2
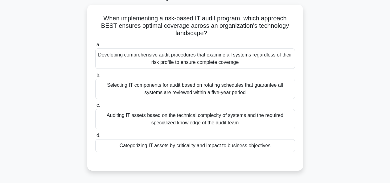
scroll to position [43, 0]
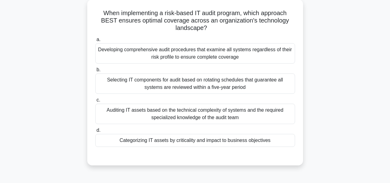
click at [259, 140] on div "Categorizing IT assets by criticality and impact to business objectives" at bounding box center [195, 140] width 200 height 13
click at [95, 132] on input "d. Categorizing IT assets by criticality and impact to business objectives" at bounding box center [95, 130] width 0 height 4
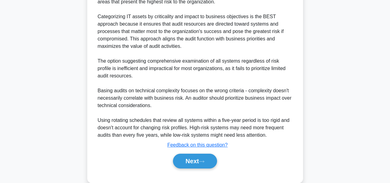
scroll to position [235, 0]
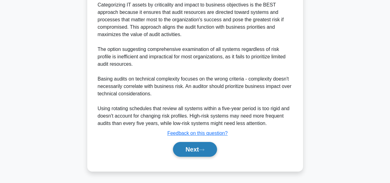
click at [193, 148] on button "Next" at bounding box center [195, 149] width 44 height 15
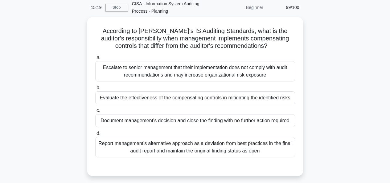
scroll to position [31, 0]
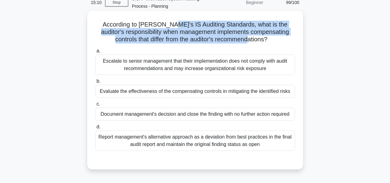
drag, startPoint x: 169, startPoint y: 24, endPoint x: 295, endPoint y: 38, distance: 126.4
click at [295, 38] on h5 "According to ISACA's IS Auditing Standards, what is the auditor's responsibilit…" at bounding box center [195, 32] width 201 height 23
click at [193, 91] on div "Evaluate the effectiveness of the compensating controls in mitigating the ident…" at bounding box center [195, 91] width 200 height 13
click at [95, 83] on input "b. Evaluate the effectiveness of the compensating controls in mitigating the id…" at bounding box center [95, 81] width 0 height 4
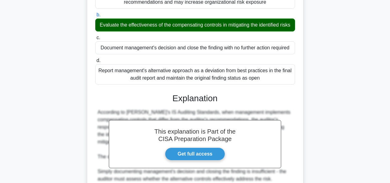
scroll to position [227, 0]
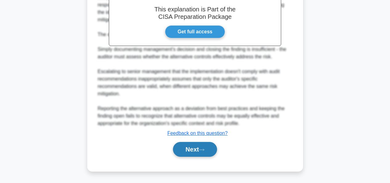
click at [197, 146] on button "Next" at bounding box center [195, 149] width 44 height 15
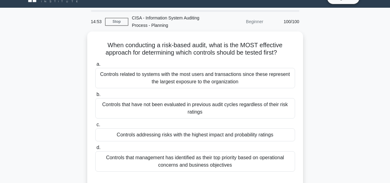
scroll to position [23, 0]
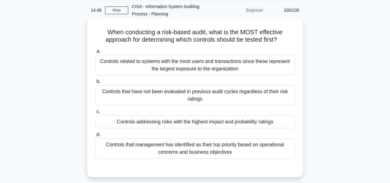
drag, startPoint x: 166, startPoint y: 34, endPoint x: 283, endPoint y: 39, distance: 117.1
click at [283, 39] on h5 "When conducting a risk-based audit, what is the MOST effective approach for det…" at bounding box center [195, 35] width 201 height 15
click at [212, 125] on div "Controls addressing risks with the highest impact and probability ratings" at bounding box center [195, 121] width 200 height 13
click at [95, 114] on input "c. Controls addressing risks with the highest impact and probability ratings" at bounding box center [95, 112] width 0 height 4
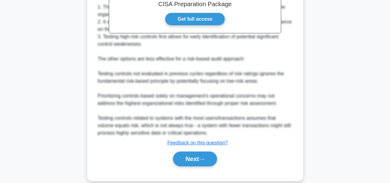
scroll to position [242, 0]
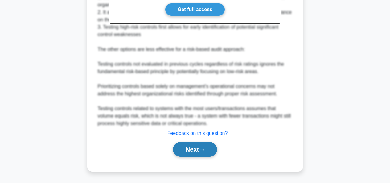
click at [183, 153] on button "Next" at bounding box center [195, 149] width 44 height 15
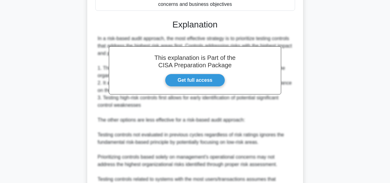
scroll to position [157, 0]
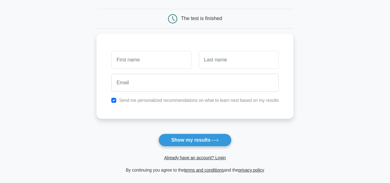
scroll to position [52, 0]
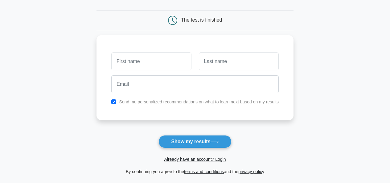
drag, startPoint x: 0, startPoint y: 0, endPoint x: 393, endPoint y: 73, distance: 399.4
click at [389, 73] on html "Register and the" at bounding box center [195, 103] width 390 height 310
type input "[PERSON_NAME]"
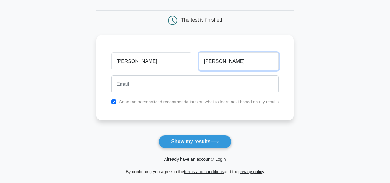
type input "Samant"
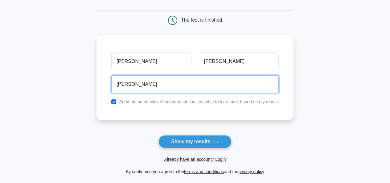
type input "jayeshksamant@gmail.com"
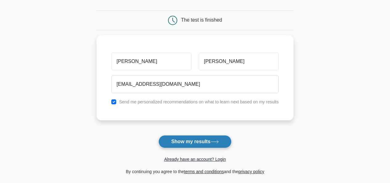
click at [190, 146] on button "Show my results" at bounding box center [194, 141] width 73 height 13
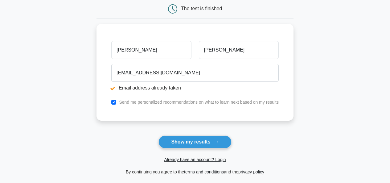
scroll to position [89, 0]
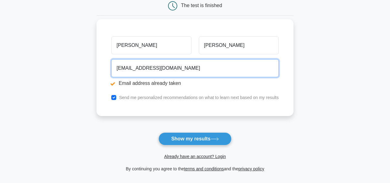
click at [158, 69] on input "[EMAIL_ADDRESS][DOMAIN_NAME]" at bounding box center [194, 68] width 167 height 18
drag, startPoint x: 143, startPoint y: 69, endPoint x: 152, endPoint y: 69, distance: 9.3
click at [152, 69] on input "[EMAIL_ADDRESS][DOMAIN_NAME]" at bounding box center [194, 68] width 167 height 18
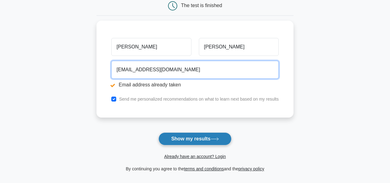
type input "jayeshksam@gmail.com"
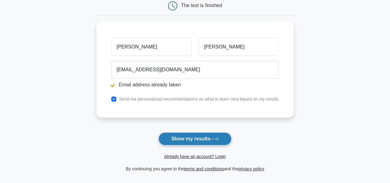
click at [199, 138] on button "Show my results" at bounding box center [194, 138] width 73 height 13
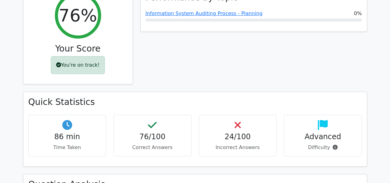
scroll to position [255, 0]
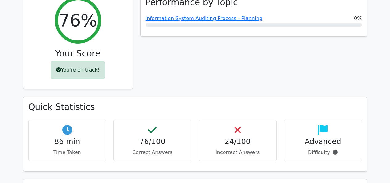
drag, startPoint x: 394, startPoint y: 10, endPoint x: 394, endPoint y: 26, distance: 16.0
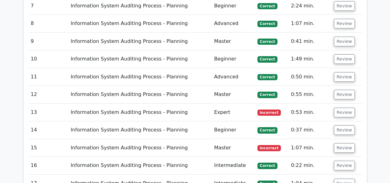
scroll to position [874, 0]
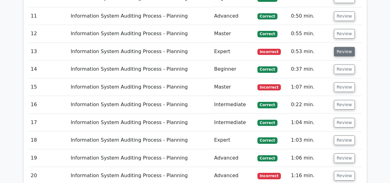
click at [340, 47] on button "Review" at bounding box center [344, 52] width 21 height 10
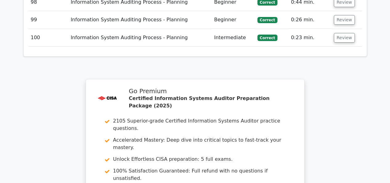
scroll to position [2905, 0]
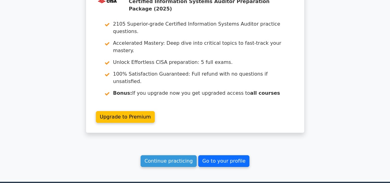
click at [217, 155] on link "Go to your profile" at bounding box center [223, 161] width 51 height 12
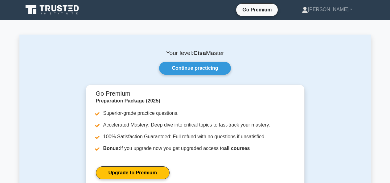
click at [48, 12] on icon at bounding box center [52, 10] width 59 height 12
